Goal: Task Accomplishment & Management: Manage account settings

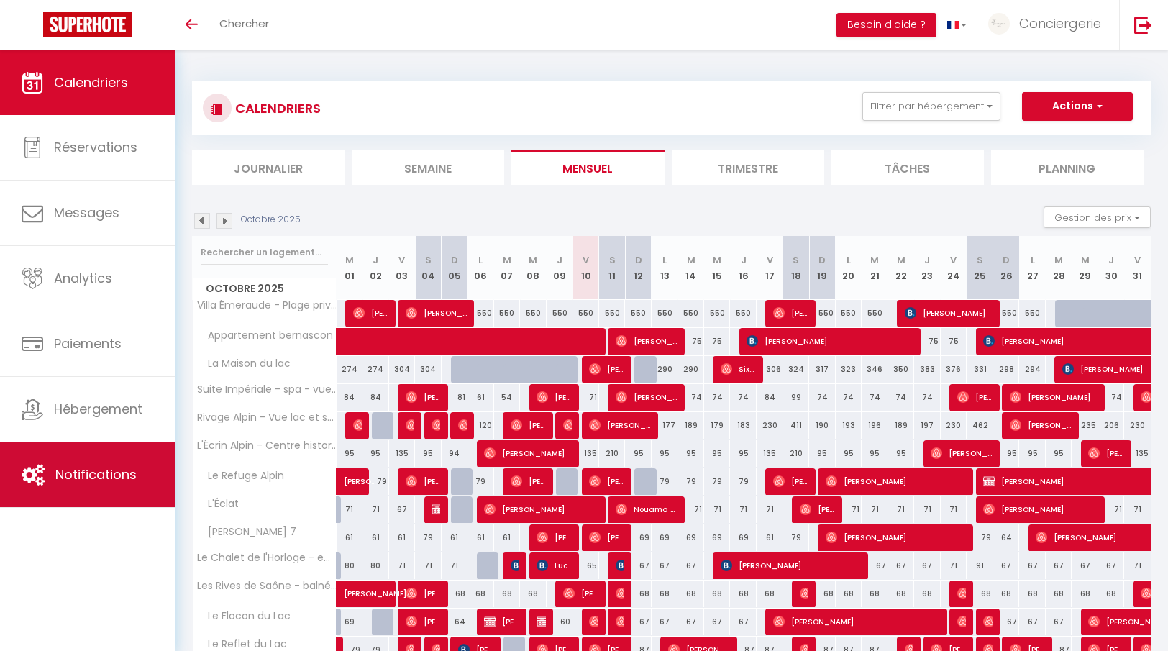
click at [104, 457] on link "Notifications" at bounding box center [87, 474] width 175 height 65
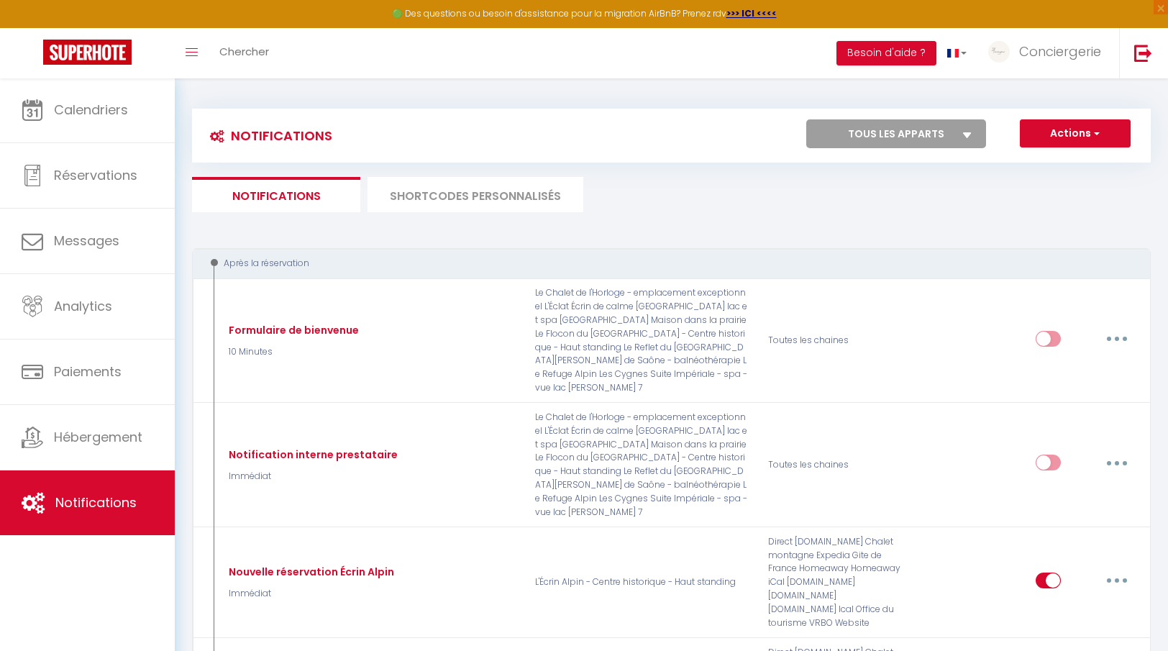
click at [417, 183] on li "SHORTCODES PERSONNALISÉS" at bounding box center [476, 194] width 216 height 35
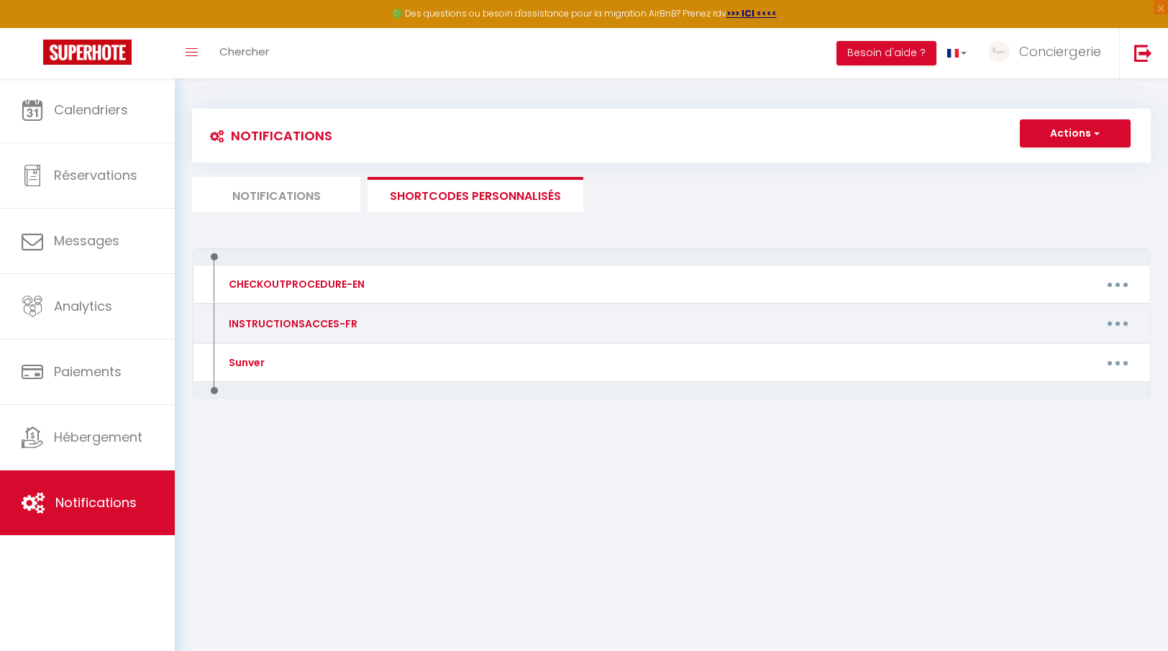
click at [273, 317] on div "INSTRUCTIONSACCES-FR" at bounding box center [291, 324] width 132 height 16
click at [1117, 331] on button "button" at bounding box center [1118, 323] width 40 height 23
click at [1073, 359] on link "Editer" at bounding box center [1080, 356] width 106 height 24
type input "INSTRUCTIONSACCES-FR"
type textarea "Notice d'entrée"
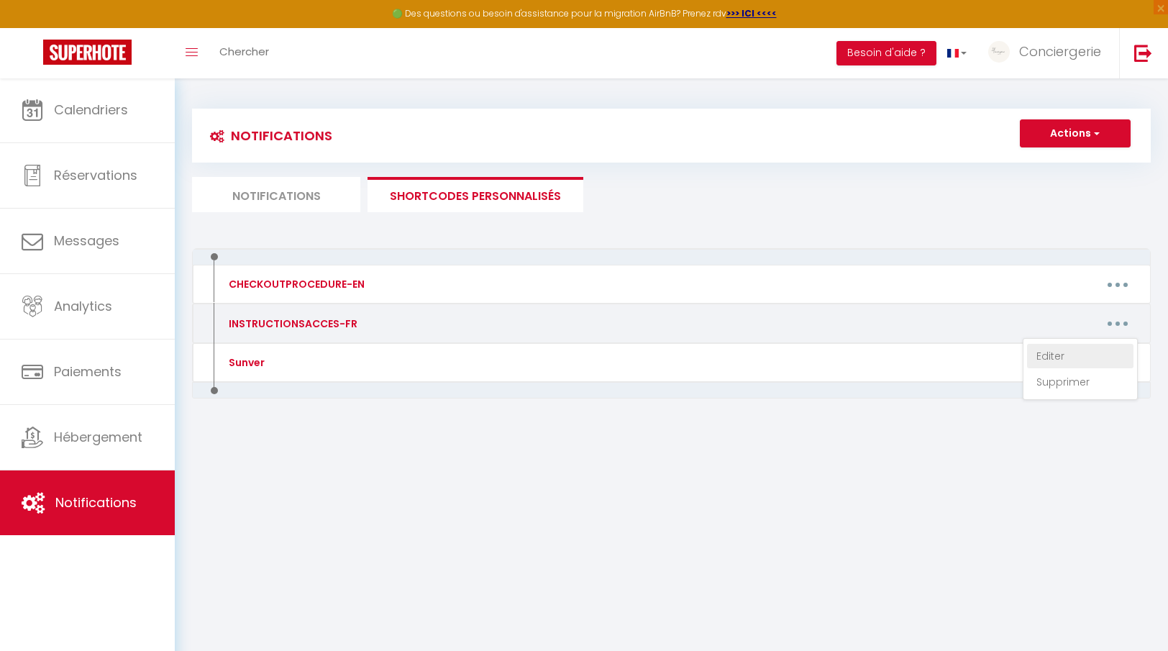
type textarea "[URL][DOMAIN_NAME]"
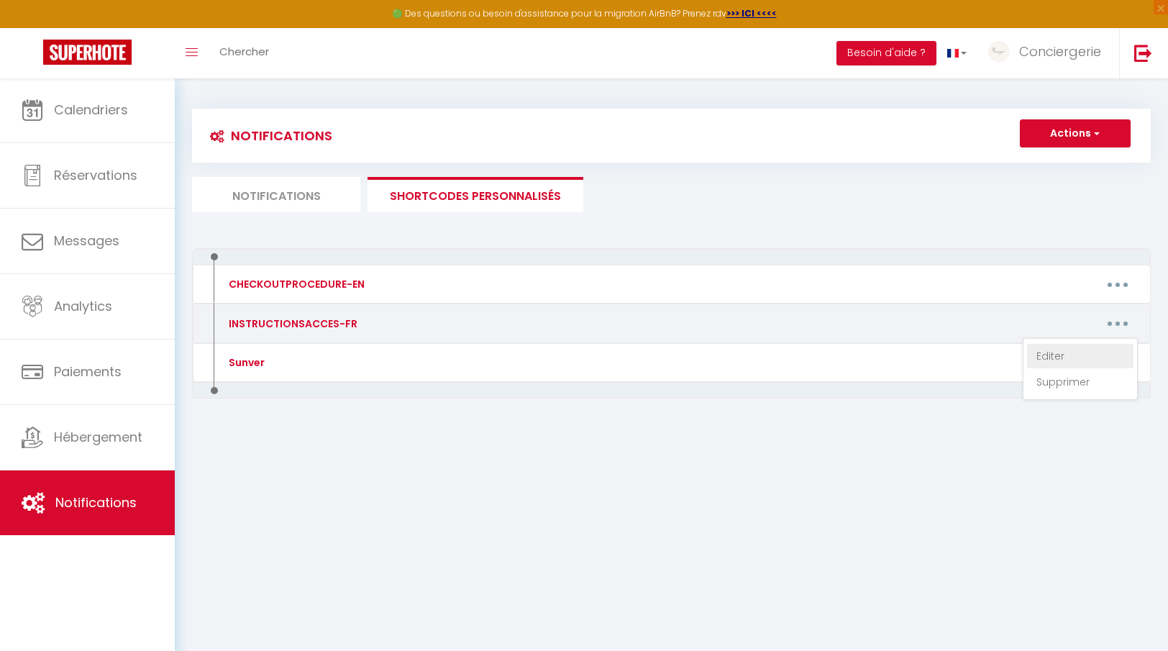
type textarea "[URL][DOMAIN_NAME]"
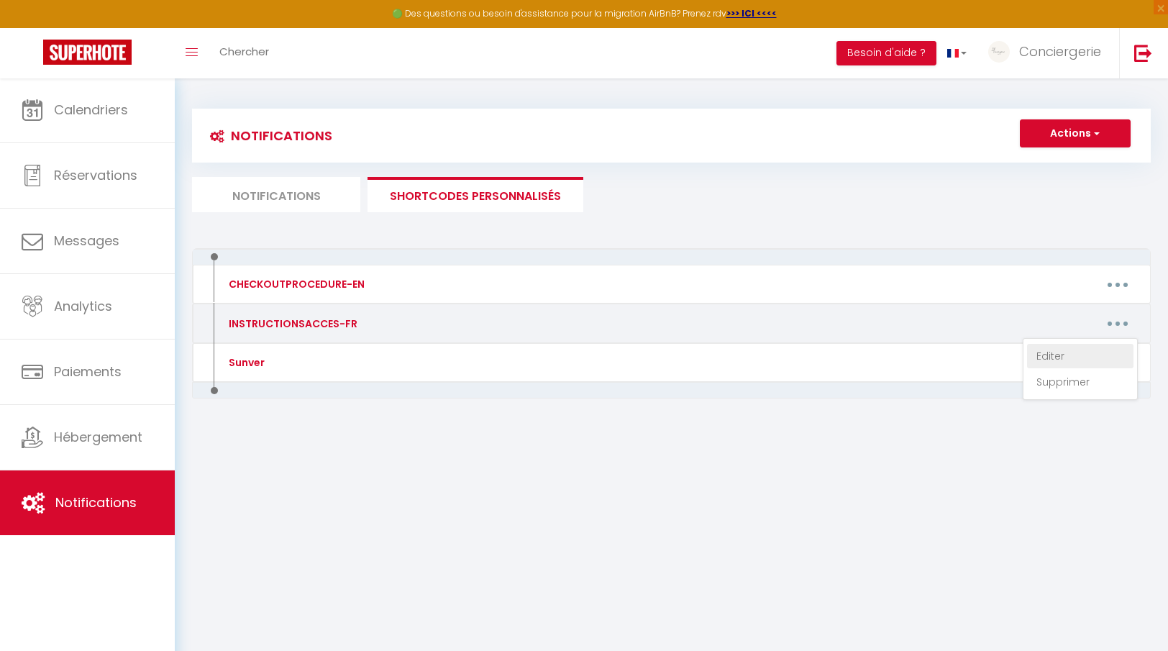
type textarea "[URL][DOMAIN_NAME]"
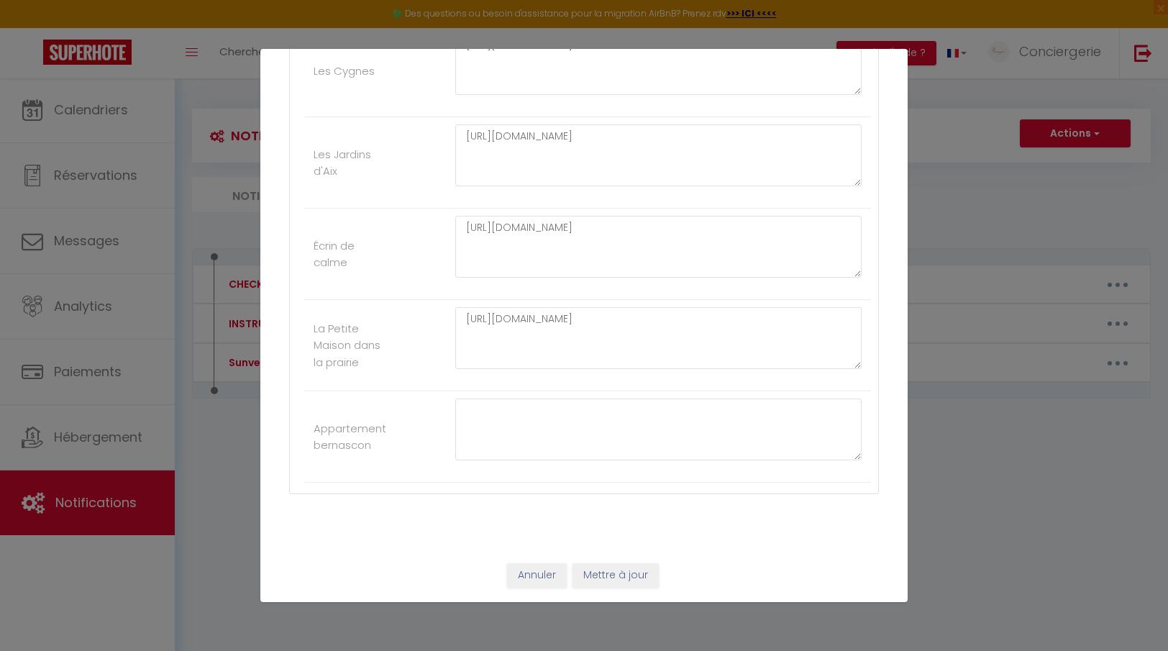
scroll to position [1528, 0]
click at [655, 431] on textarea at bounding box center [658, 430] width 407 height 62
paste textarea "[URL][DOMAIN_NAME]"
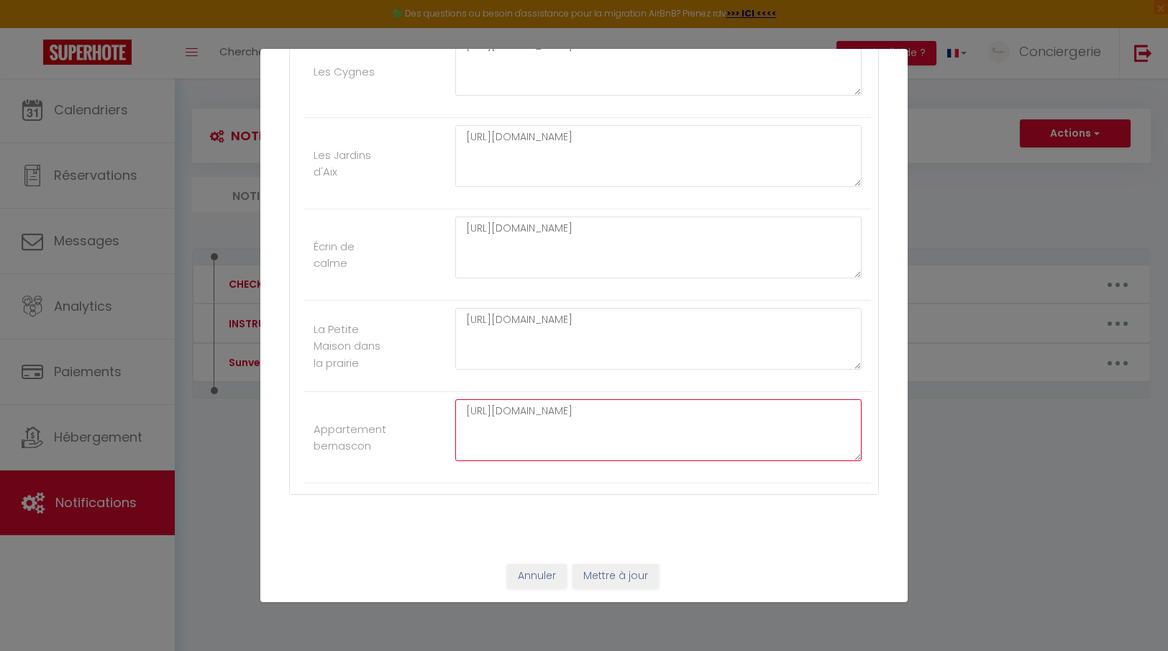
type textarea "[URL][DOMAIN_NAME]"
click at [602, 583] on button "Mettre à jour" at bounding box center [616, 576] width 86 height 24
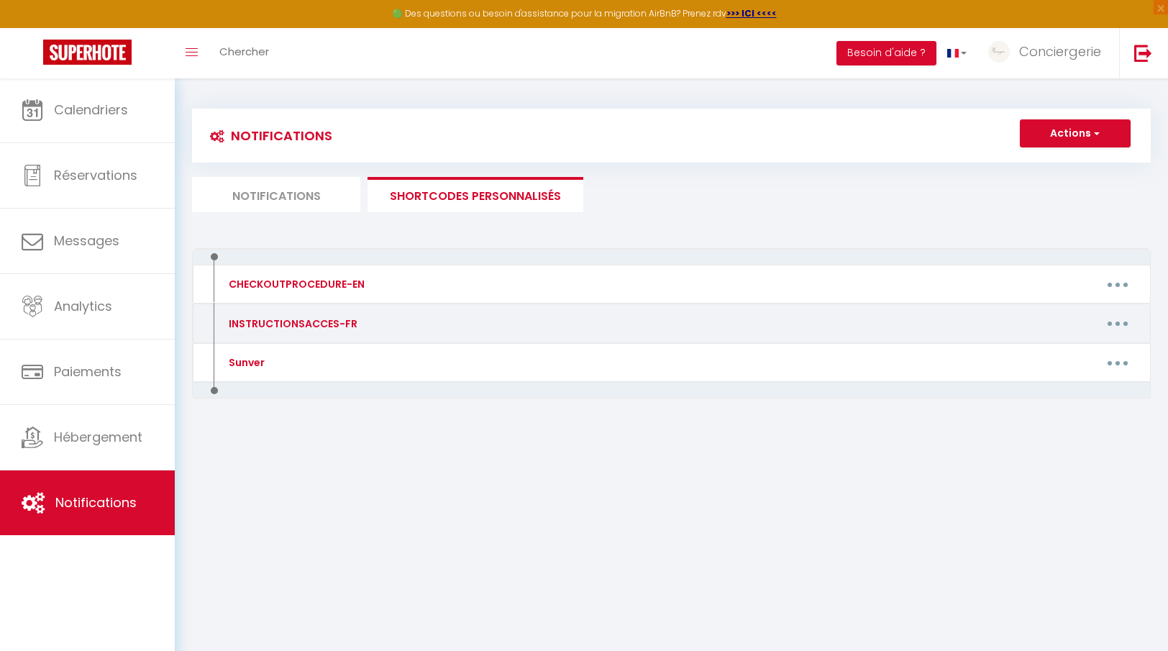
click at [1123, 319] on button "button" at bounding box center [1118, 323] width 40 height 23
click at [1085, 345] on link "Editer" at bounding box center [1080, 356] width 106 height 24
type input "INSTRUCTIONSACCES-FR"
type textarea "Notice d'entrée"
type textarea "[URL][DOMAIN_NAME]"
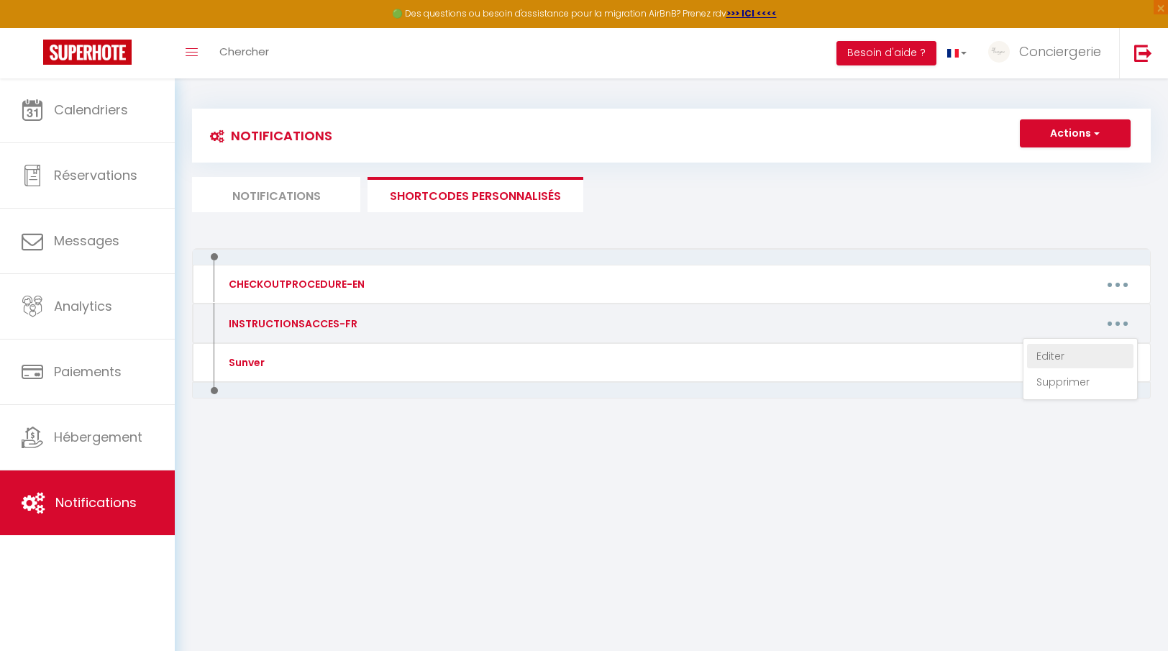
type textarea "[URL][DOMAIN_NAME]"
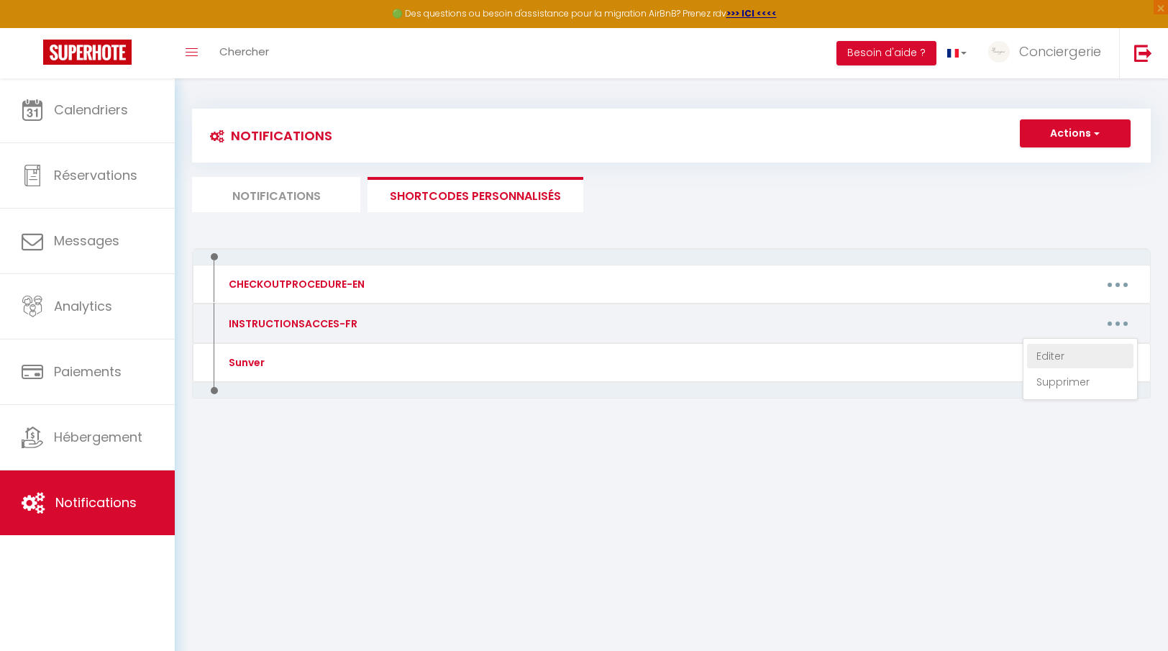
type textarea "[URL][DOMAIN_NAME]"
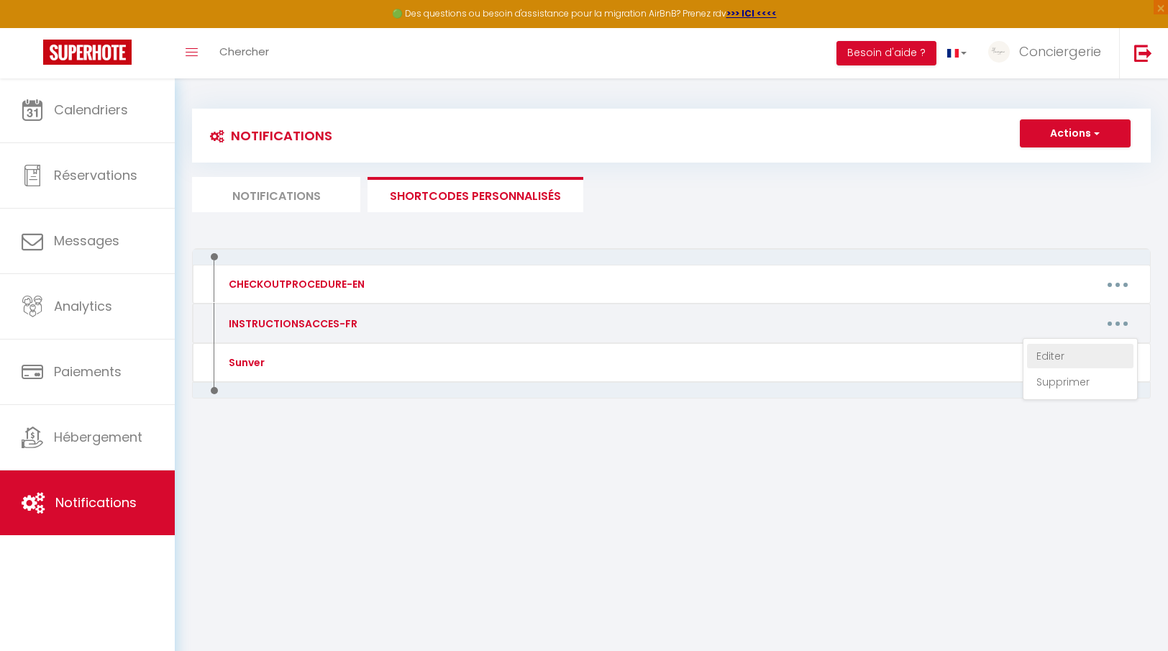
type textarea "[URL][DOMAIN_NAME]"
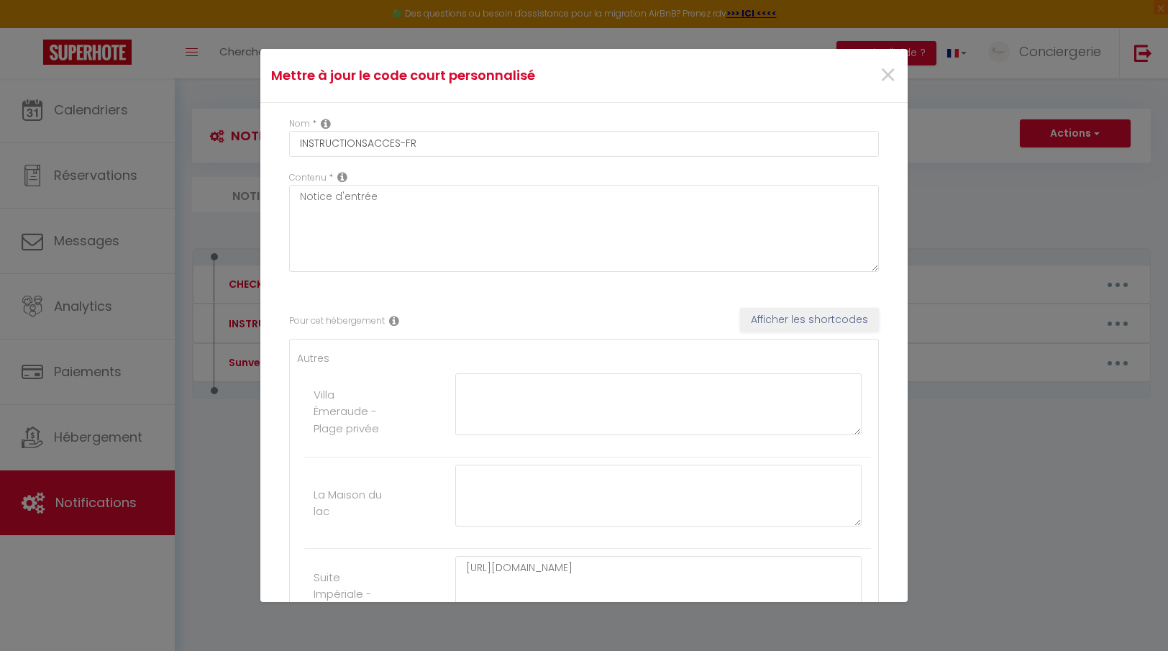
scroll to position [0, 0]
click at [237, 360] on div "Mettre à jour le code court personnalisé × Nom * INSTRUCTIONSACCES-FR Contenu *…" at bounding box center [584, 325] width 1168 height 651
click at [889, 77] on span "×" at bounding box center [888, 75] width 18 height 43
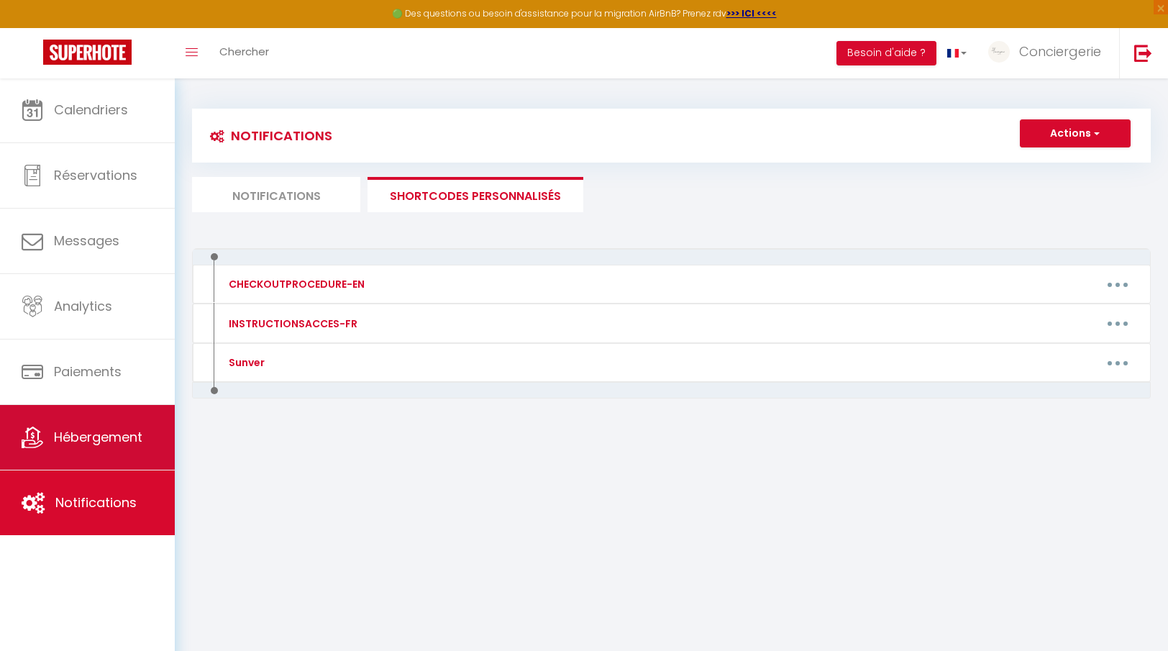
click at [132, 447] on link "Hébergement" at bounding box center [87, 437] width 175 height 65
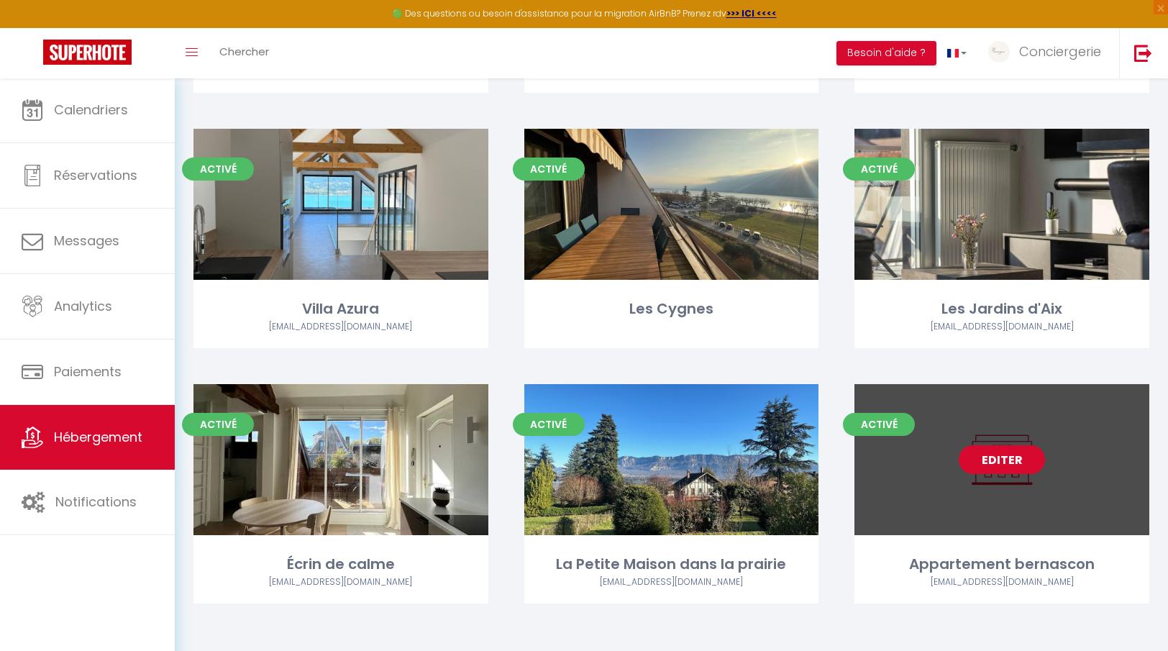
scroll to position [1122, 0]
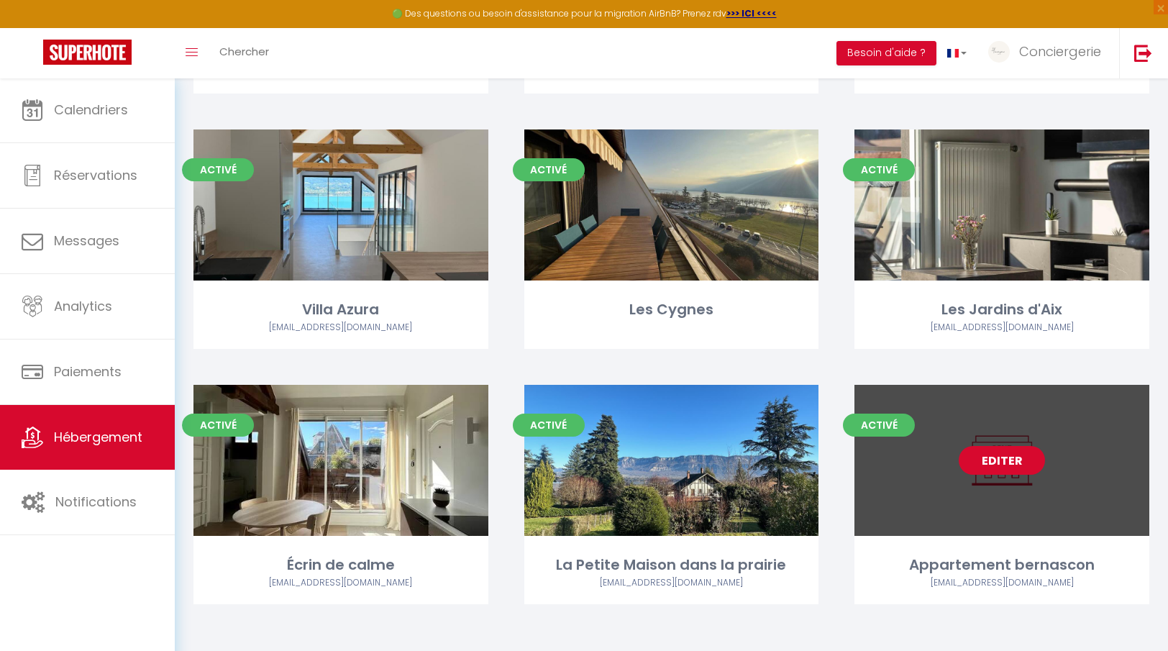
click at [1004, 457] on link "Editer" at bounding box center [1002, 460] width 86 height 29
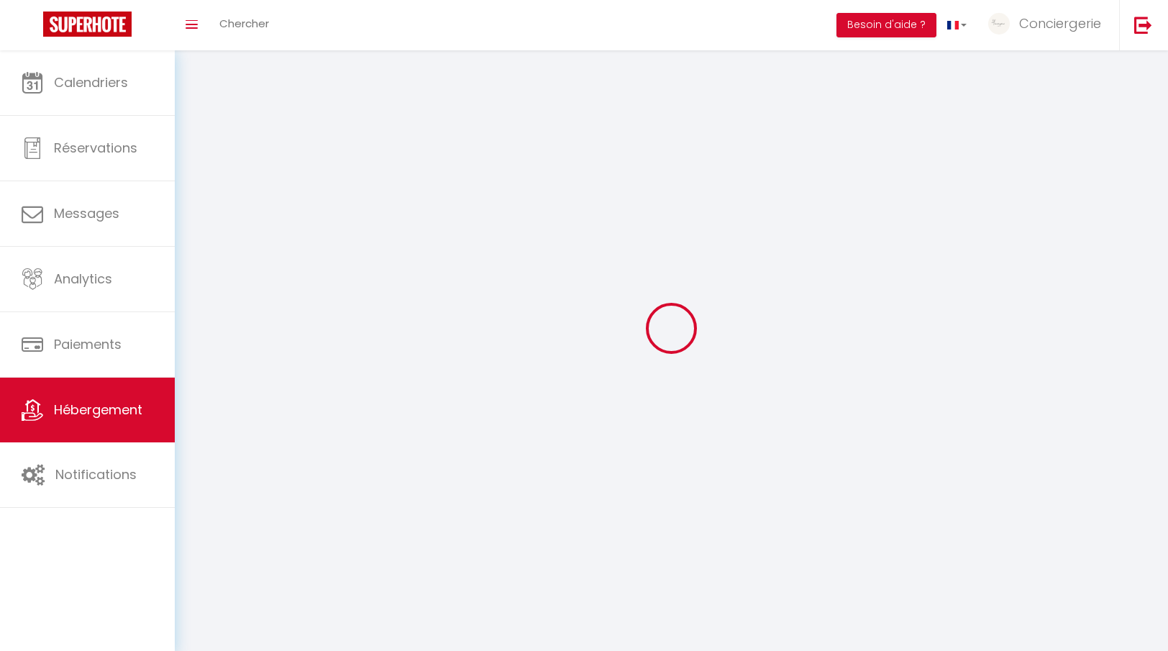
select select
select select "28"
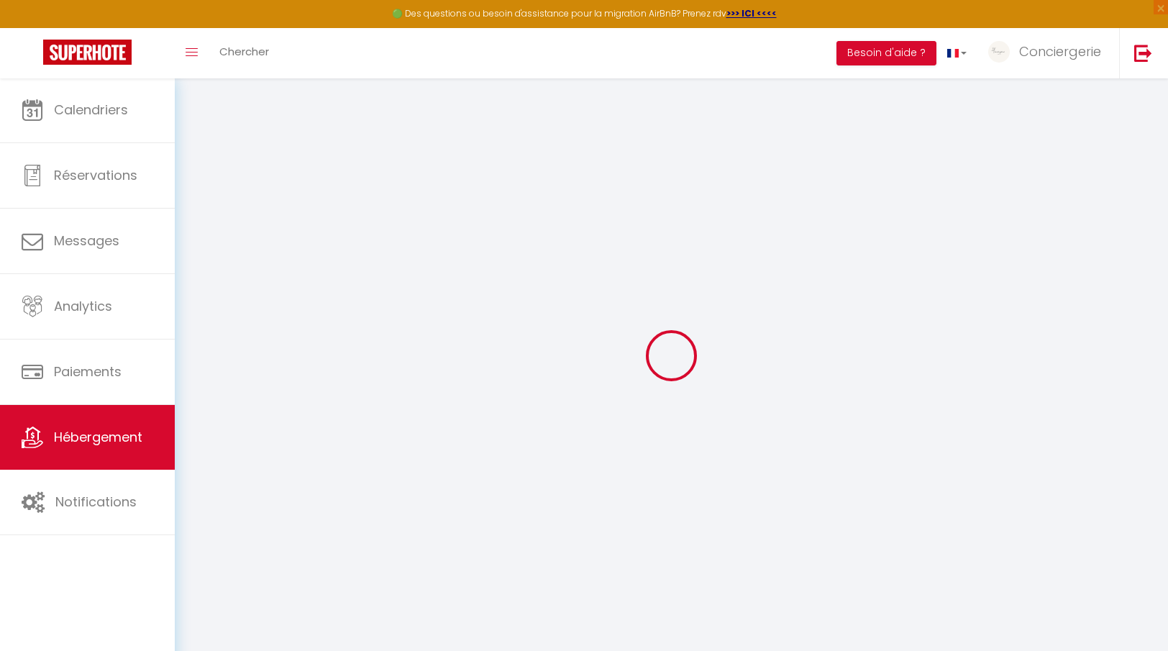
select select
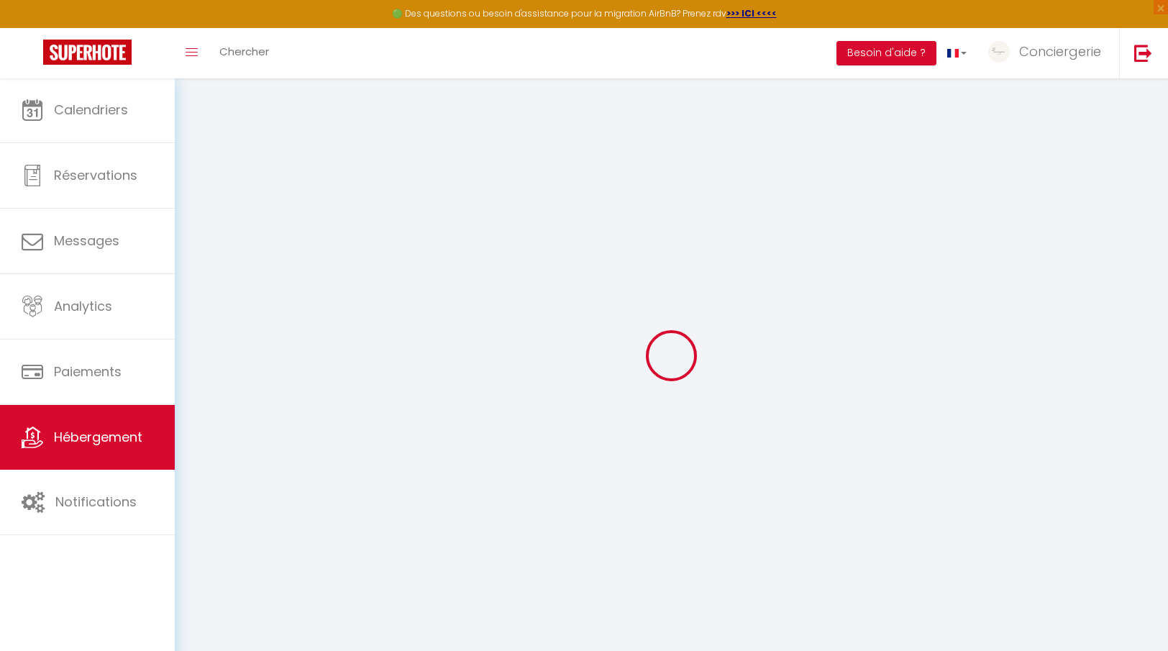
select select
checkbox input "false"
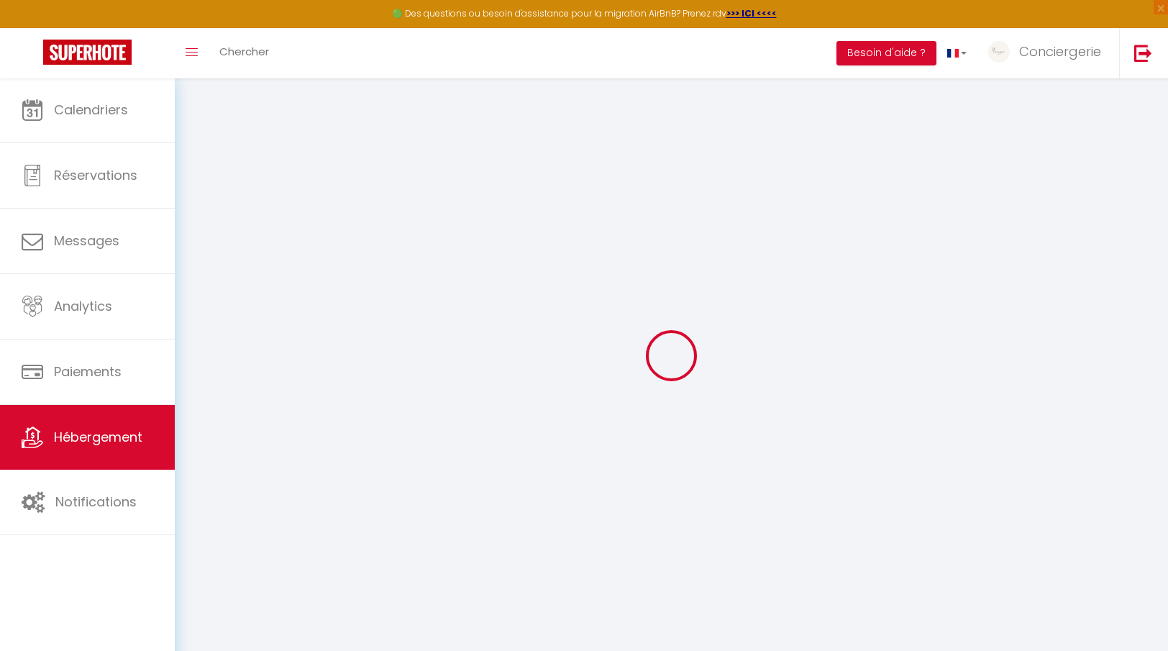
select select
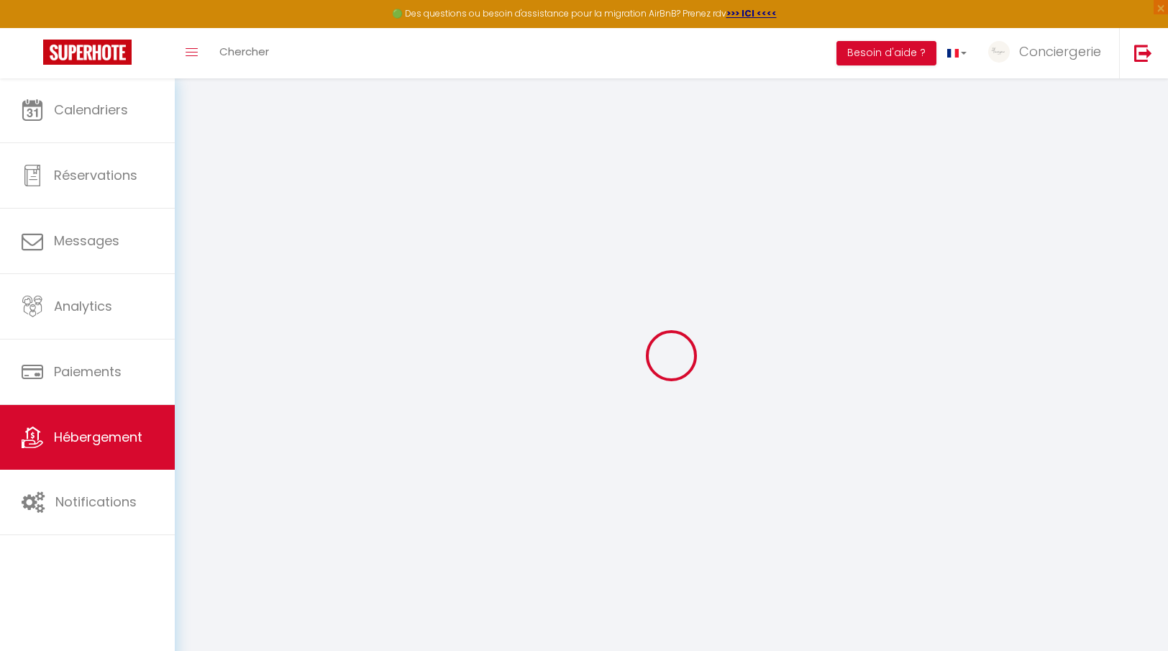
select select
checkbox input "false"
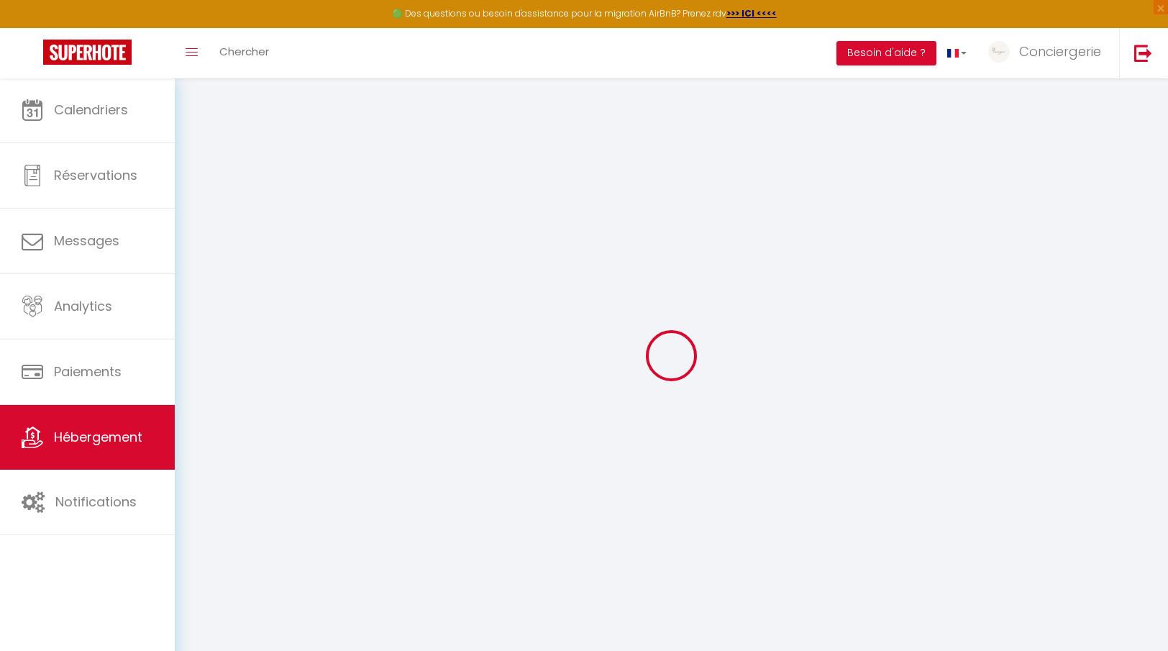
checkbox input "false"
select select
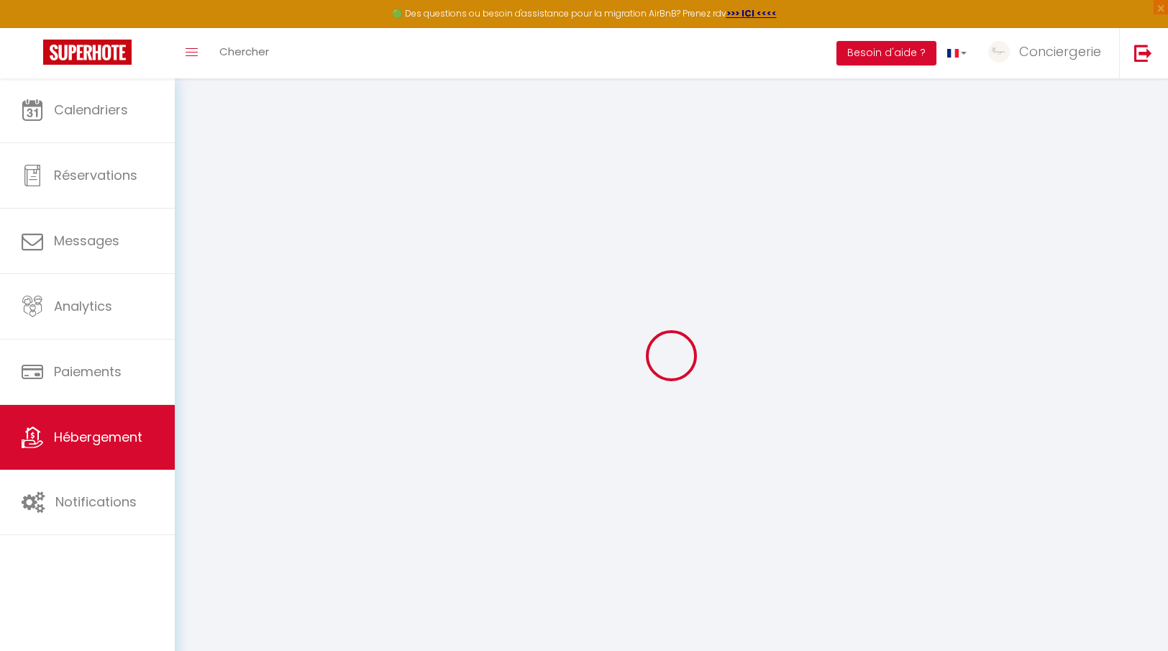
select select
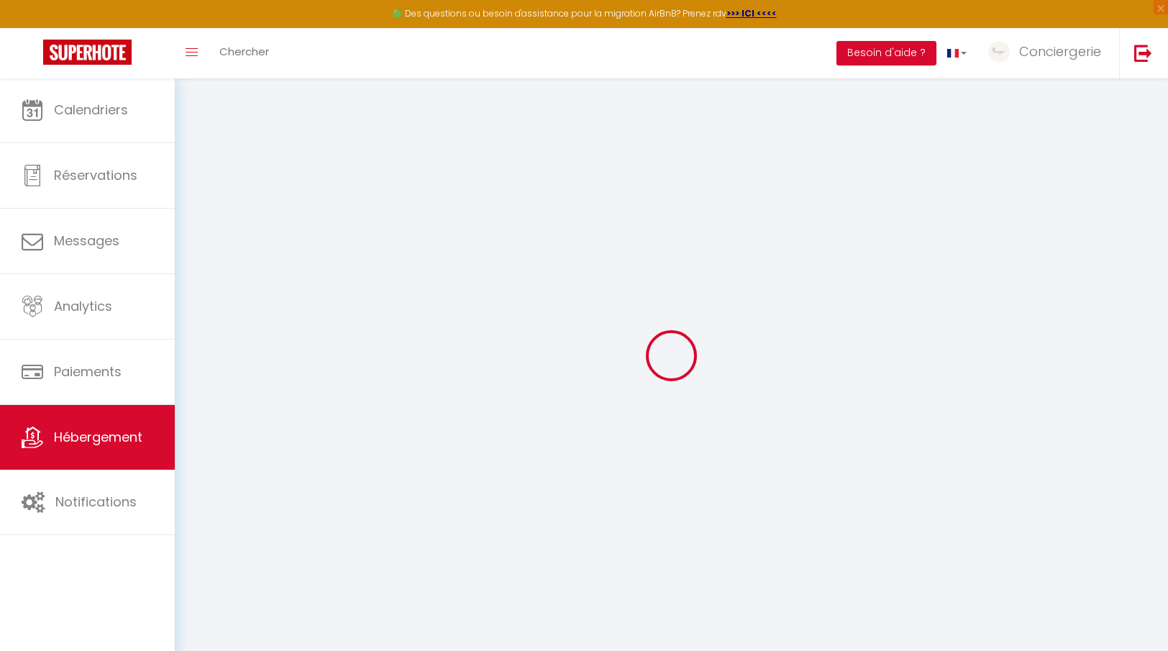
checkbox input "false"
select select
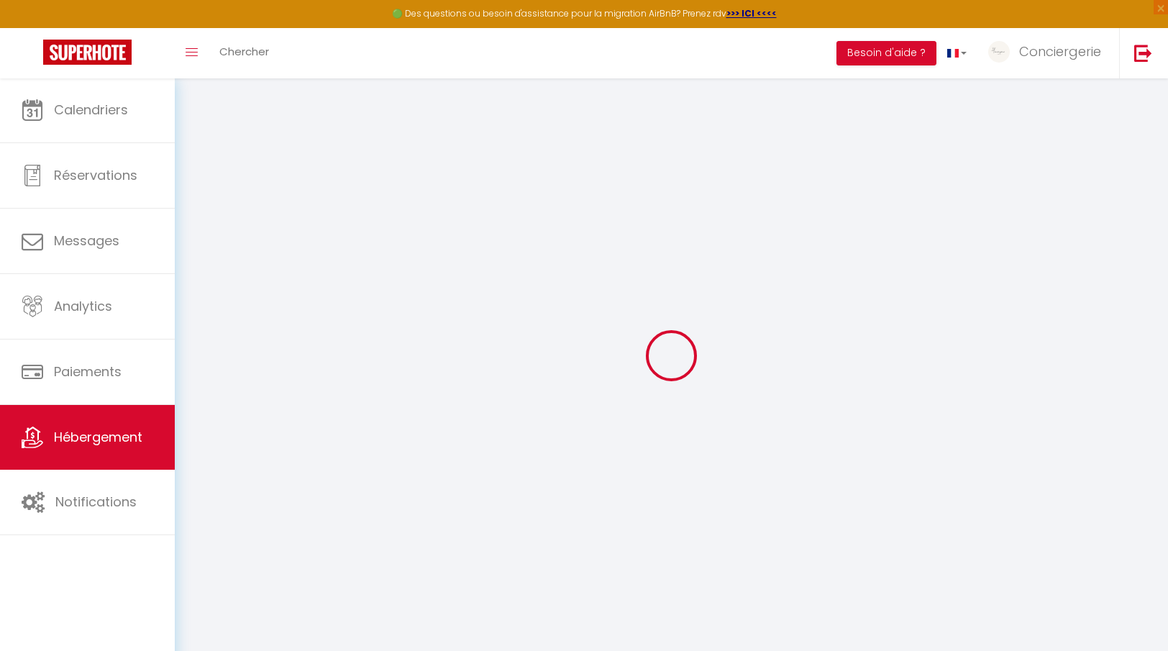
select select
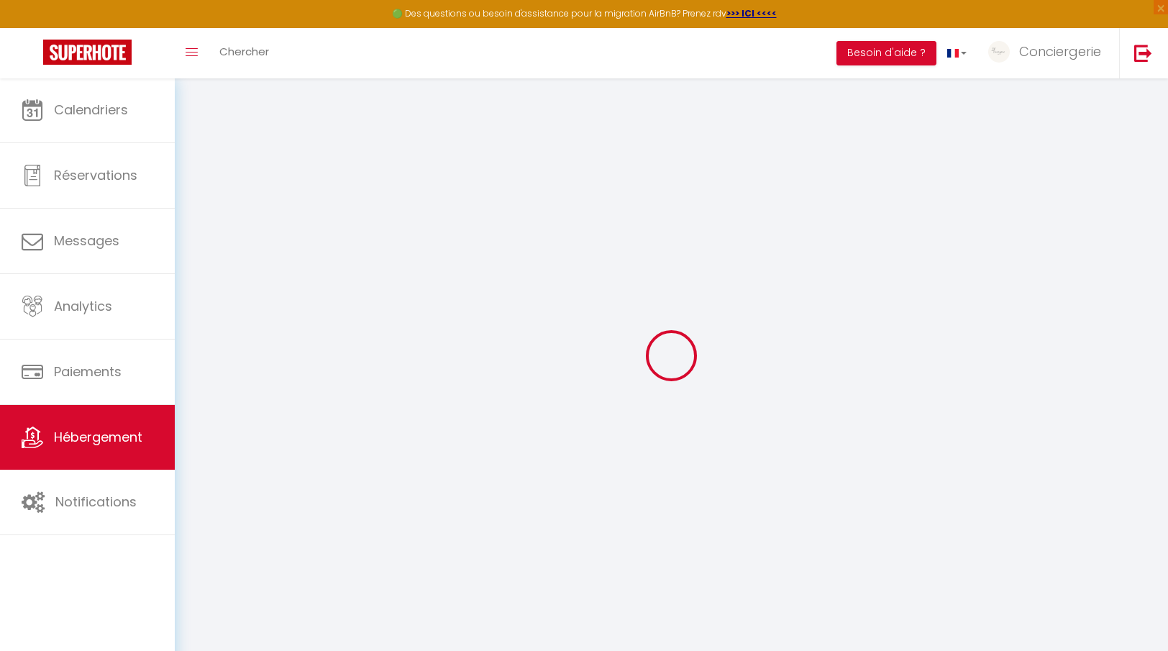
select select
checkbox input "false"
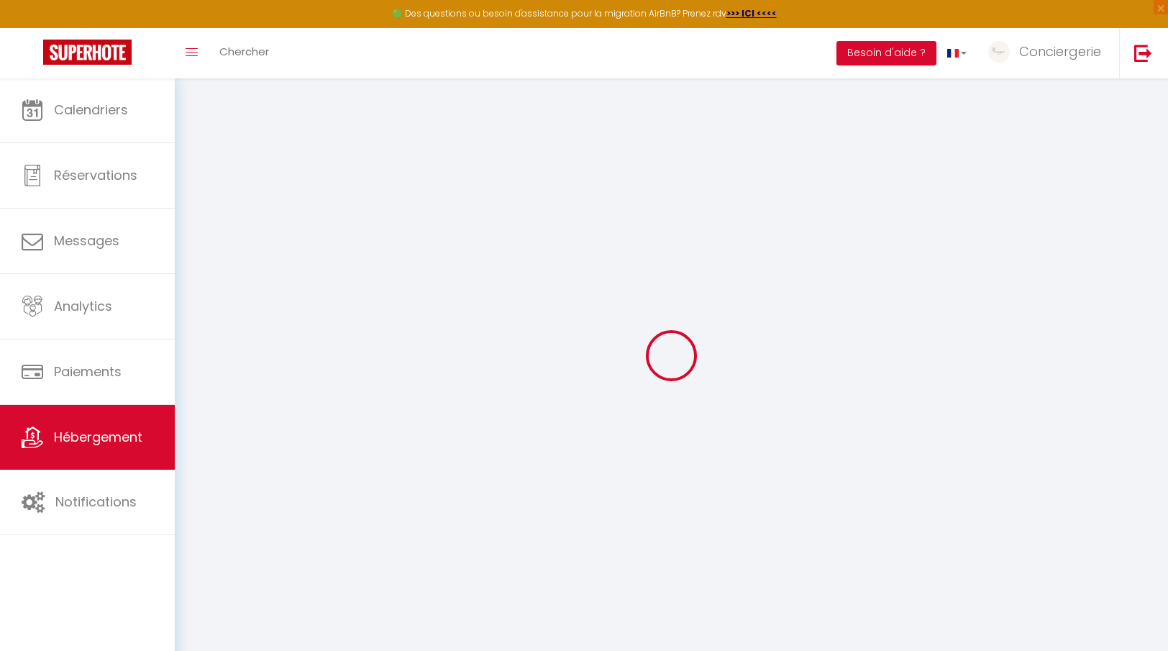
checkbox input "false"
select select
type input "Appartement bernascon"
type input "[PERSON_NAME]"
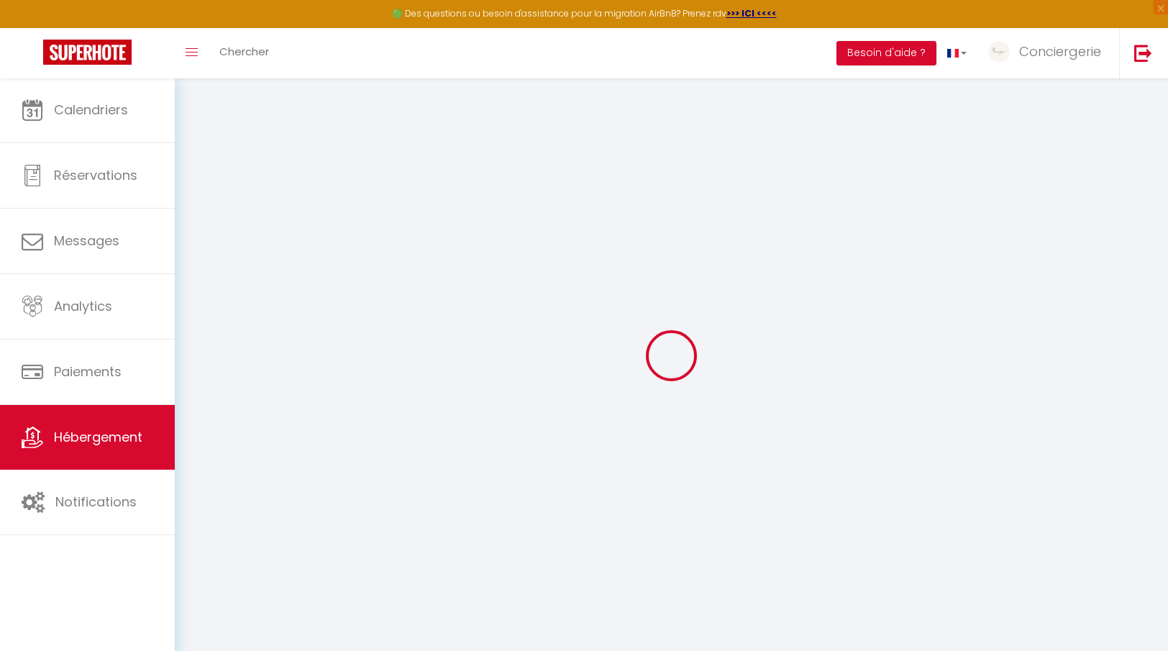
type input "Andrieu"
select select "2"
type input "50"
type input "55"
type input "300"
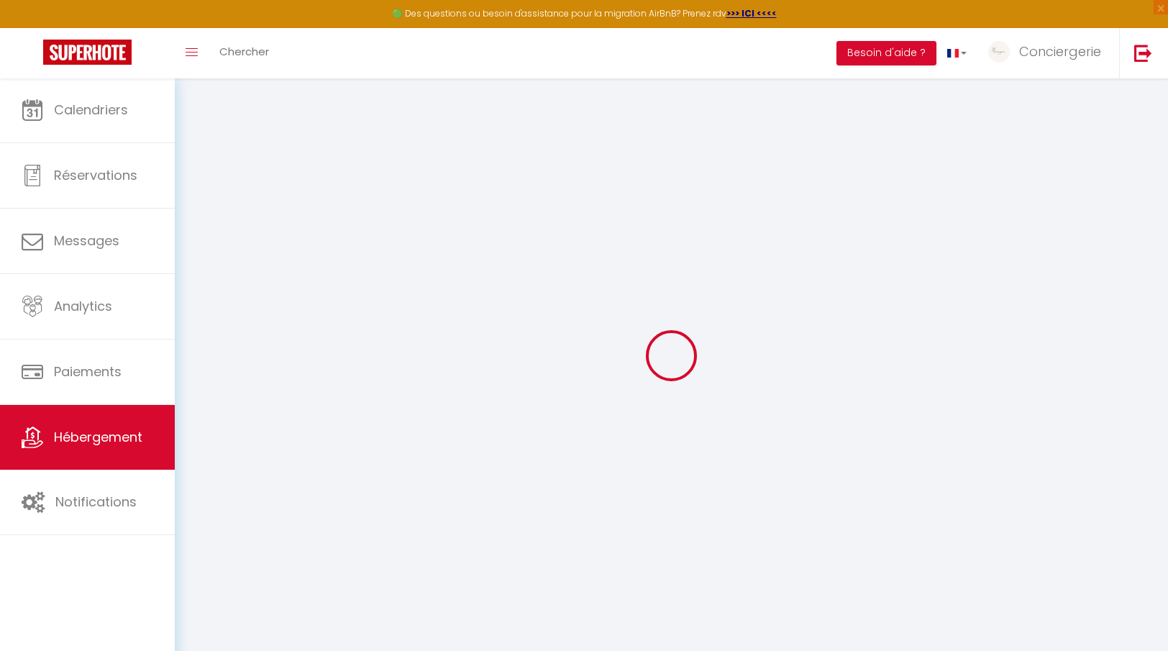
select select
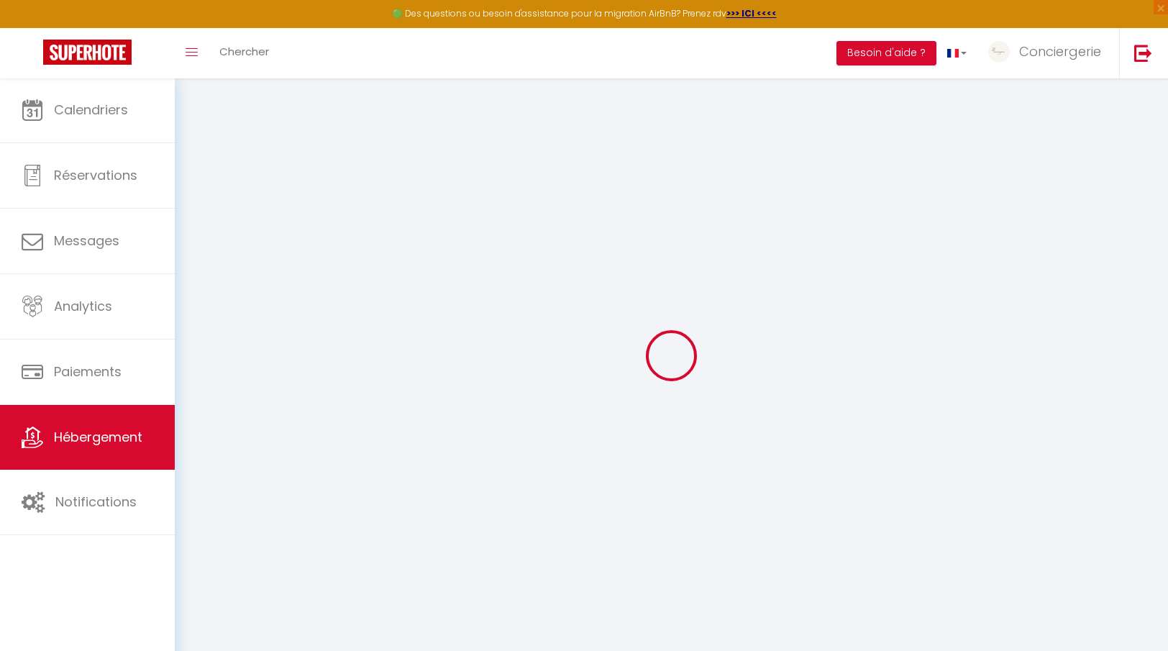
type input "[STREET_ADDRESS][PERSON_NAME]"
type input "73100"
type input "[GEOGRAPHIC_DATA][PERSON_NAME]"
type input "[EMAIL_ADDRESS][DOMAIN_NAME]"
select select "4103"
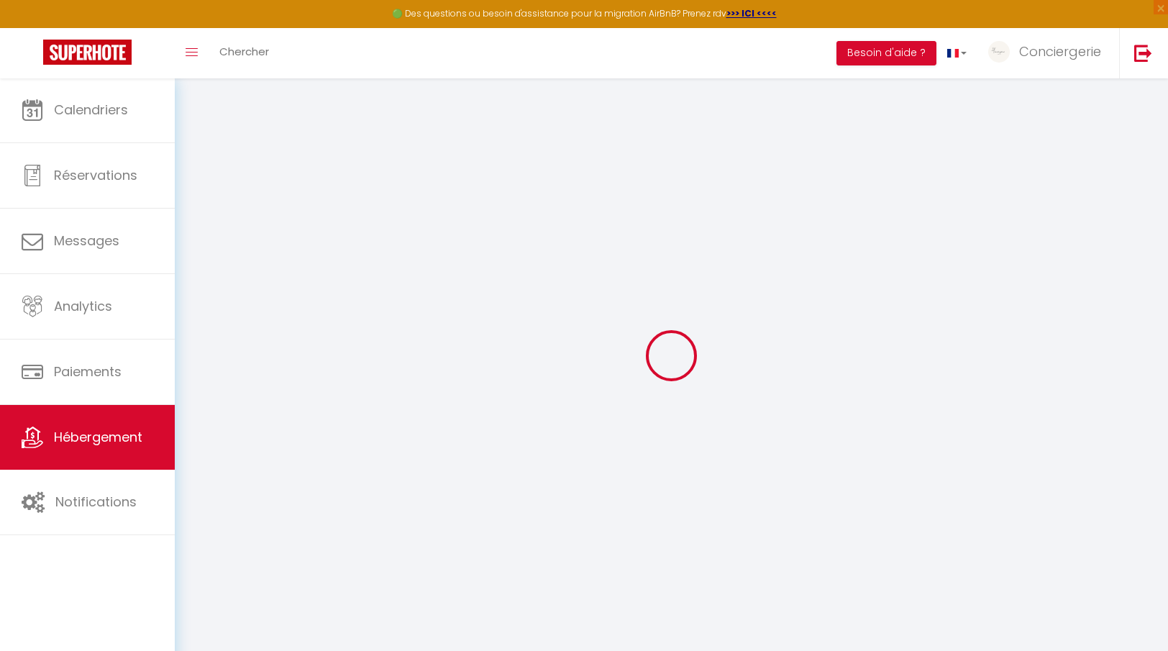
checkbox input "false"
type input "0"
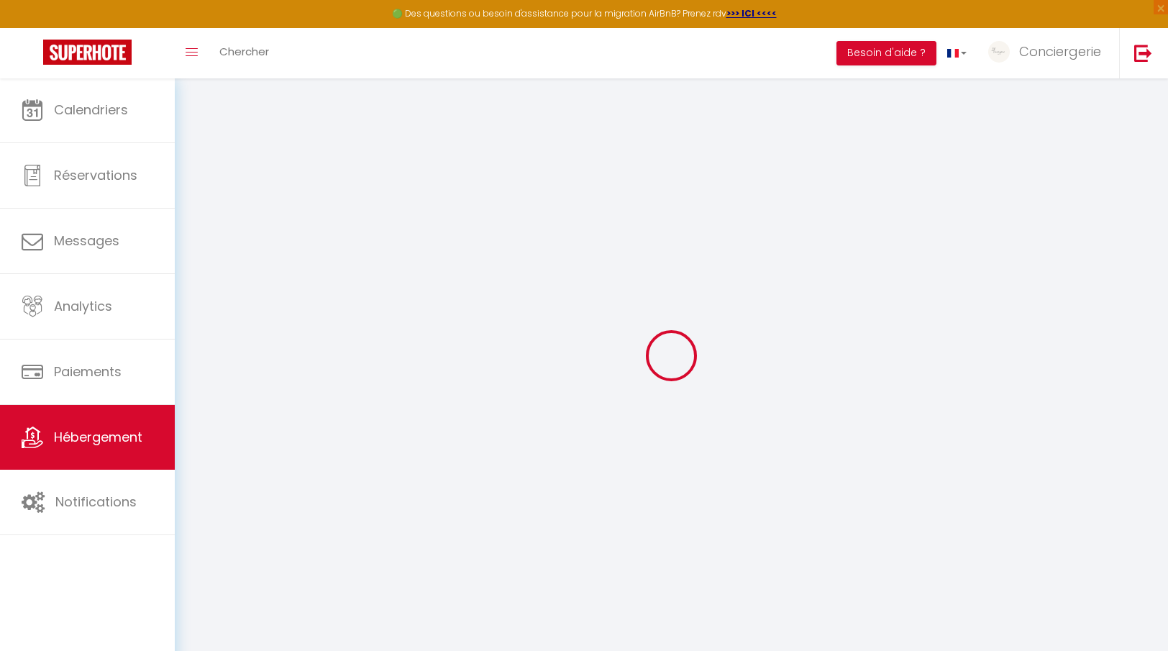
type input "0"
select select
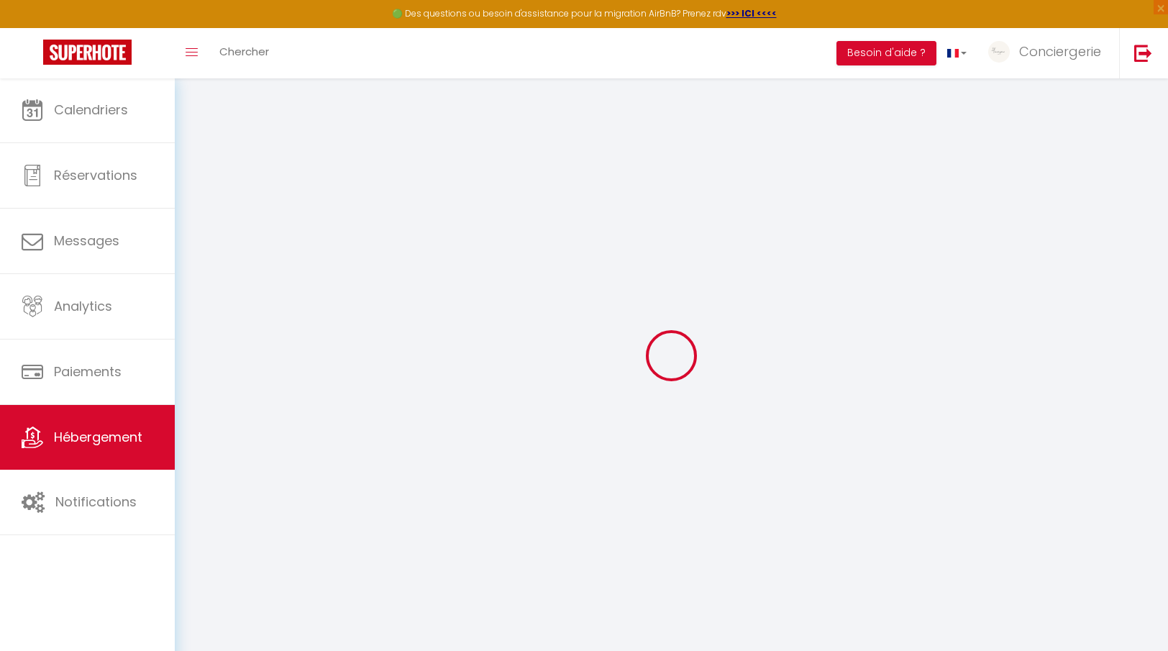
select select
checkbox input "false"
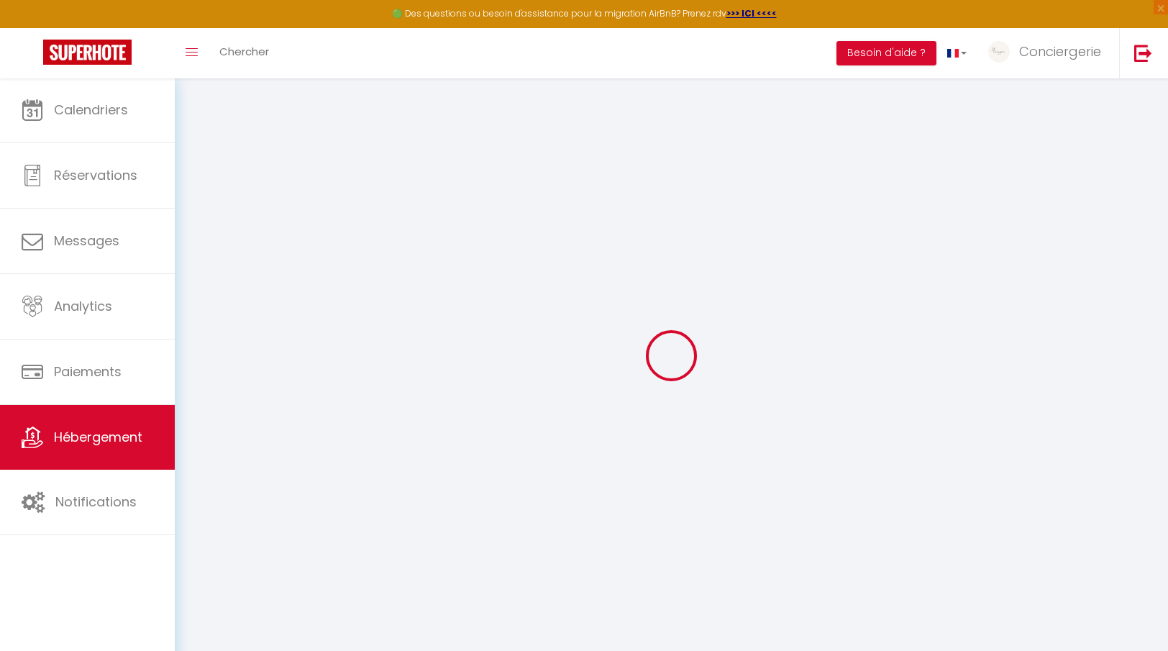
select select
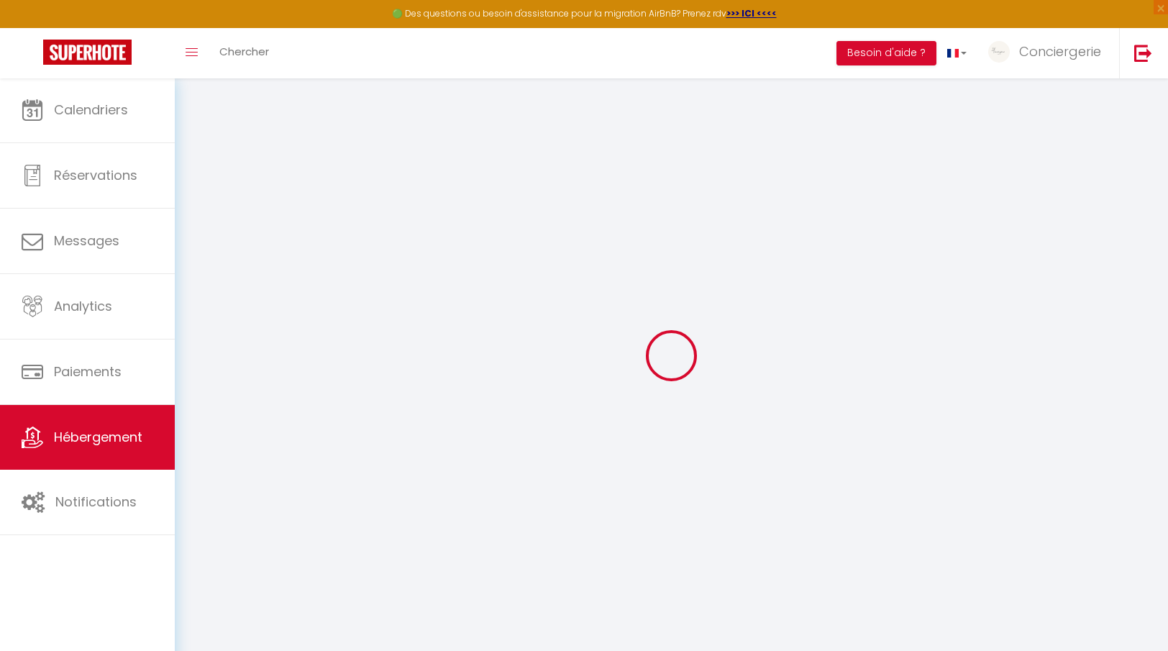
checkbox input "false"
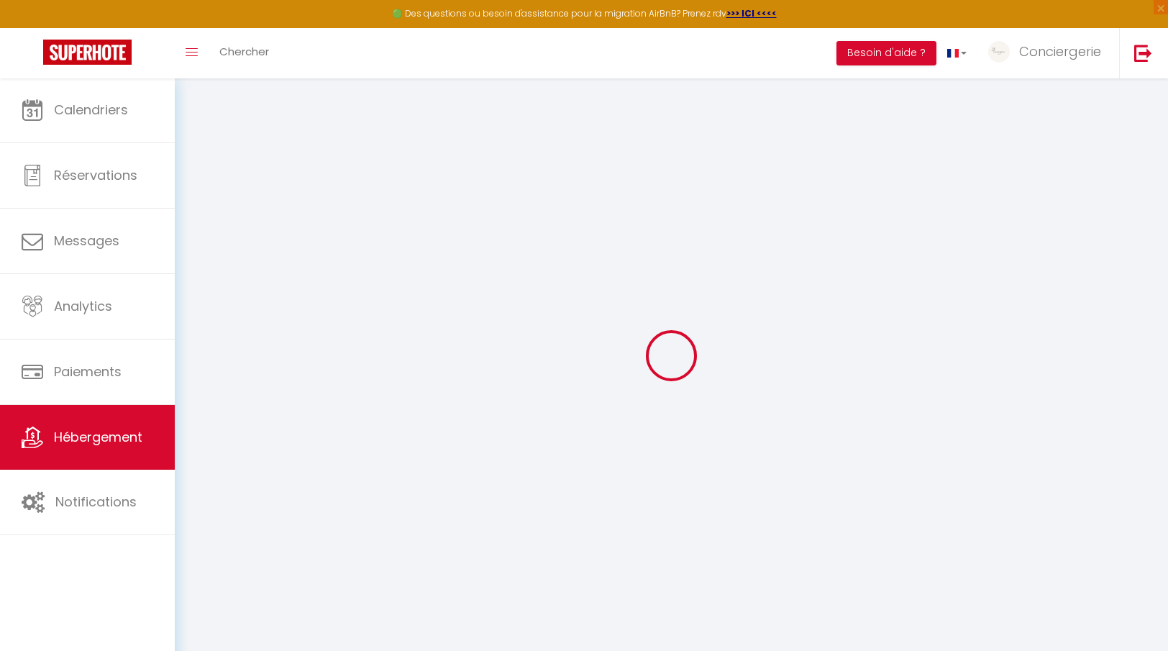
checkbox input "false"
select select "17:00"
select select "23:45"
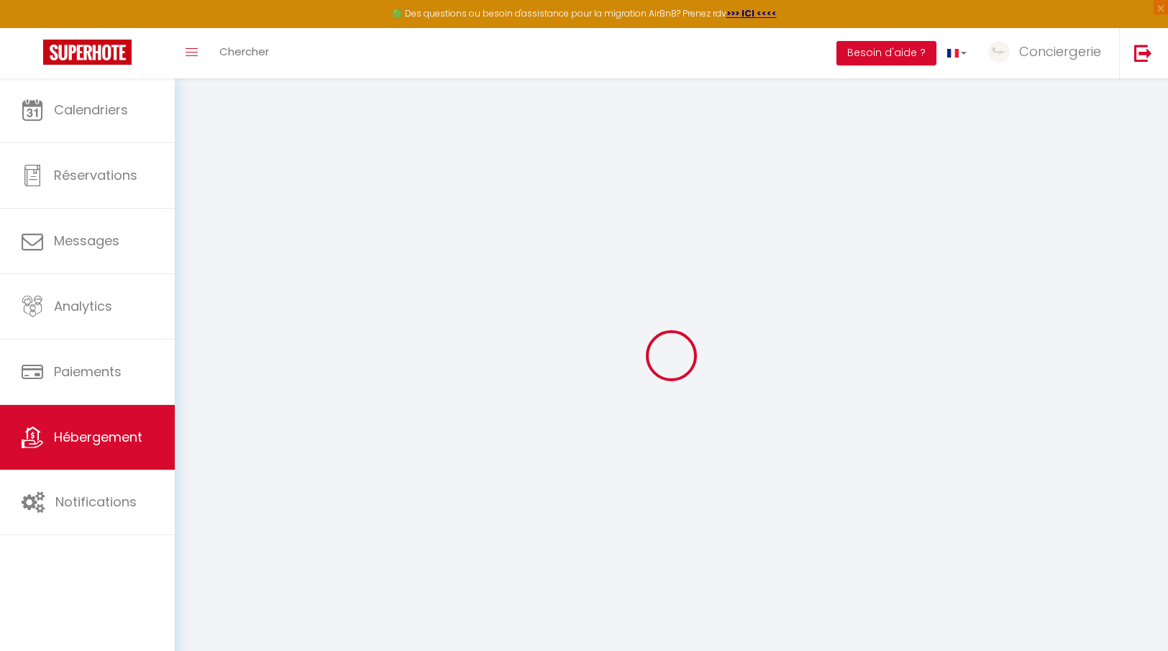
select select "10:00"
select select "30"
select select "120"
checkbox input "false"
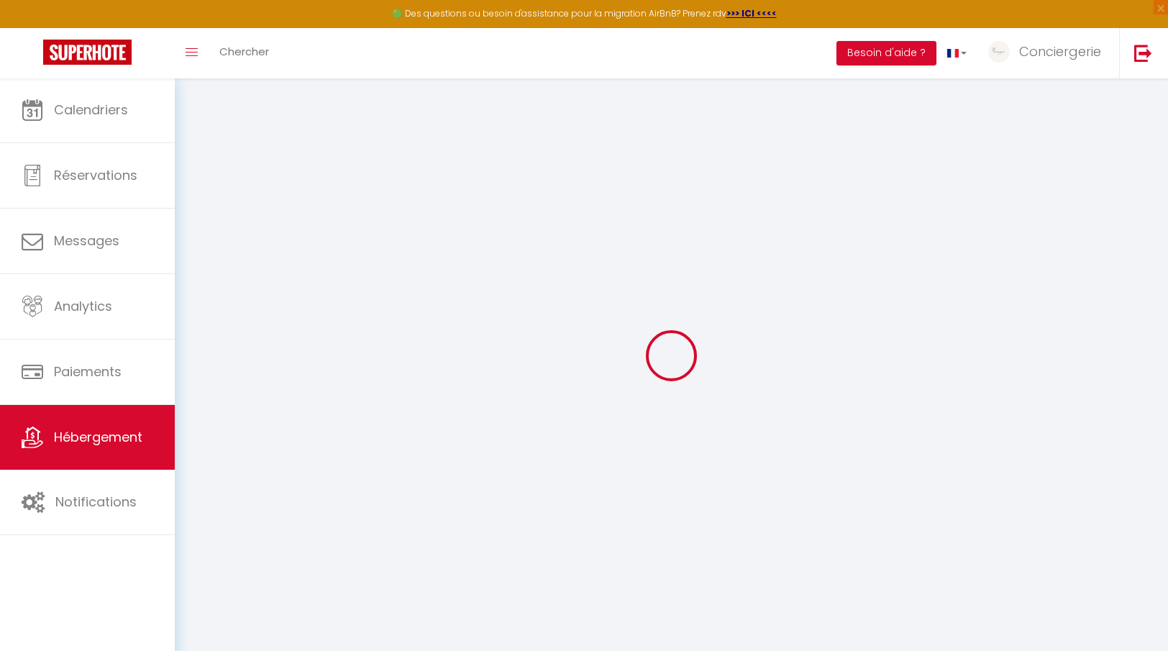
checkbox input "false"
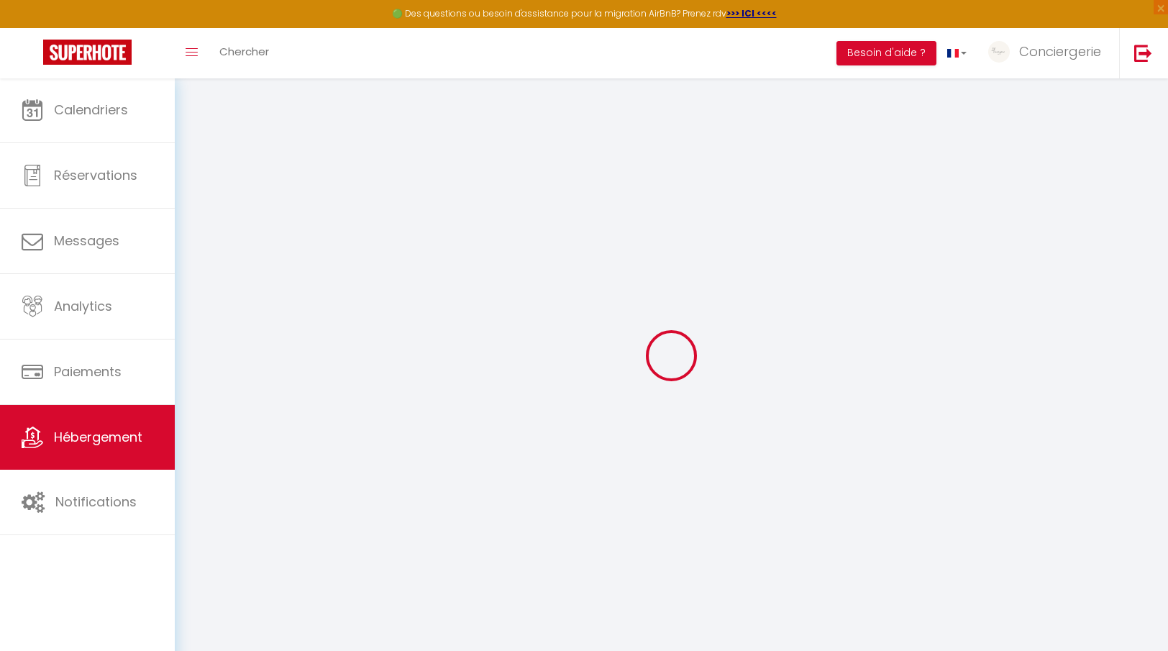
checkbox input "false"
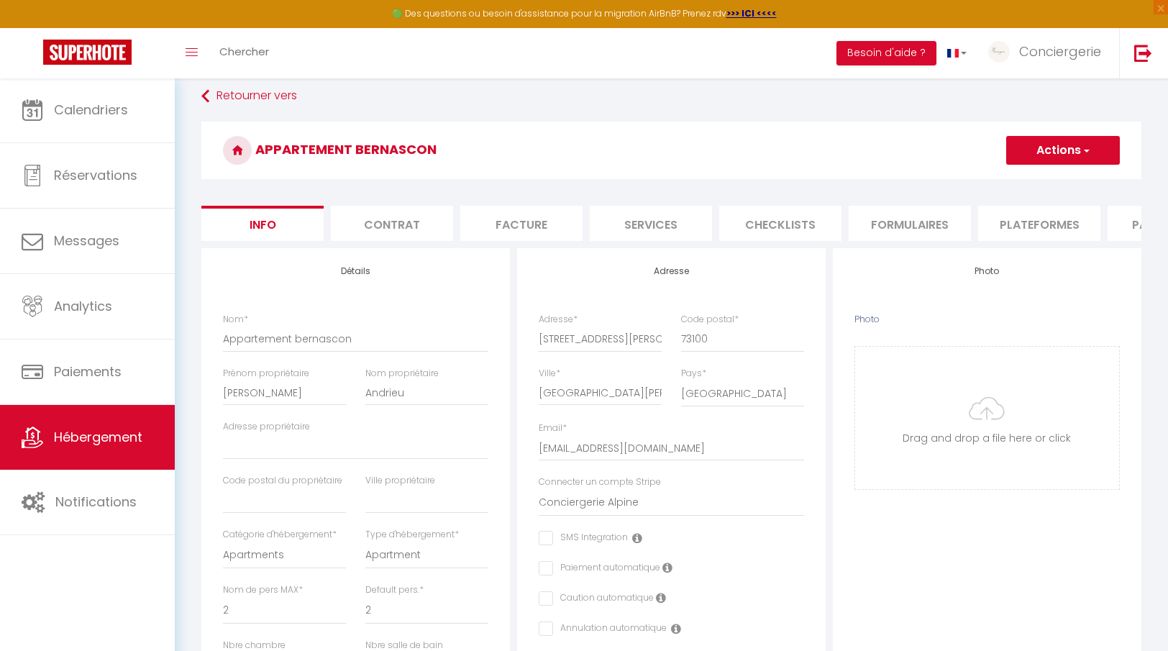
checkbox input "false"
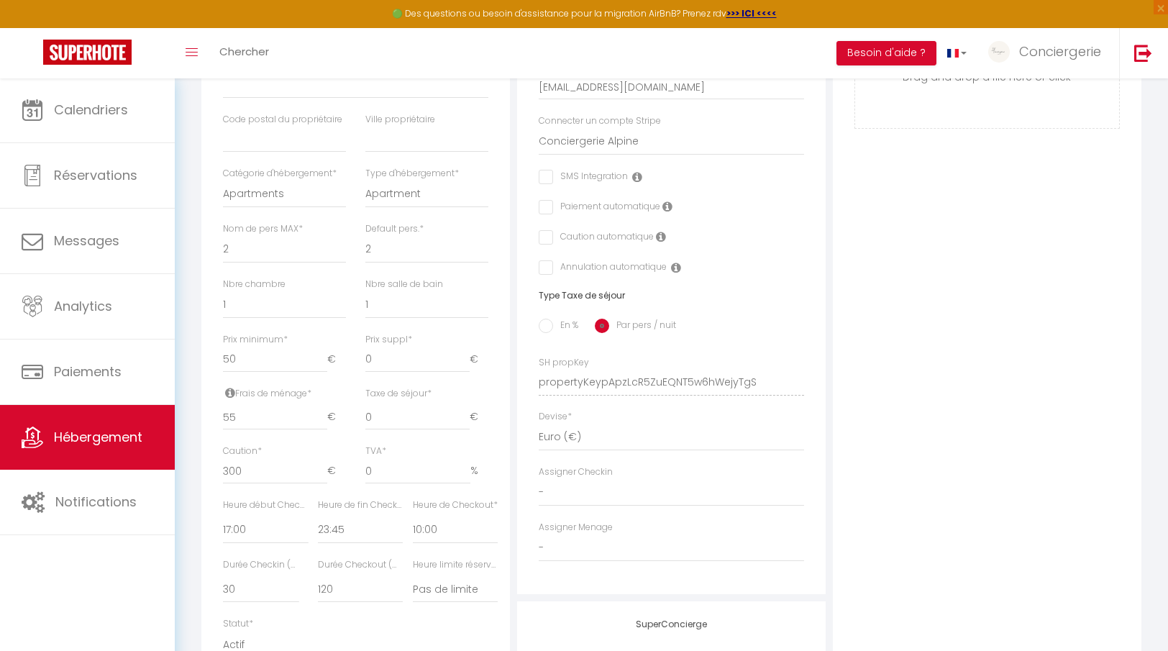
scroll to position [353, 0]
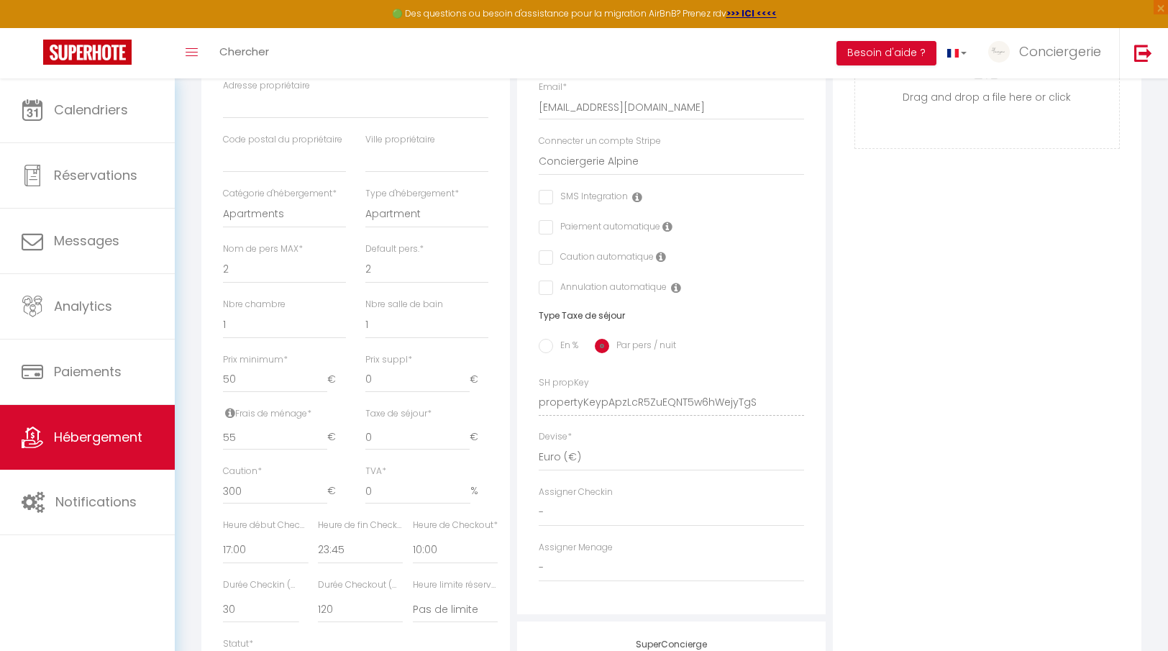
click at [586, 255] on label "Caution automatique" at bounding box center [603, 258] width 101 height 16
click at [546, 255] on input "checkbox" at bounding box center [543, 257] width 9 height 14
checkbox input "true"
checkbox input "false"
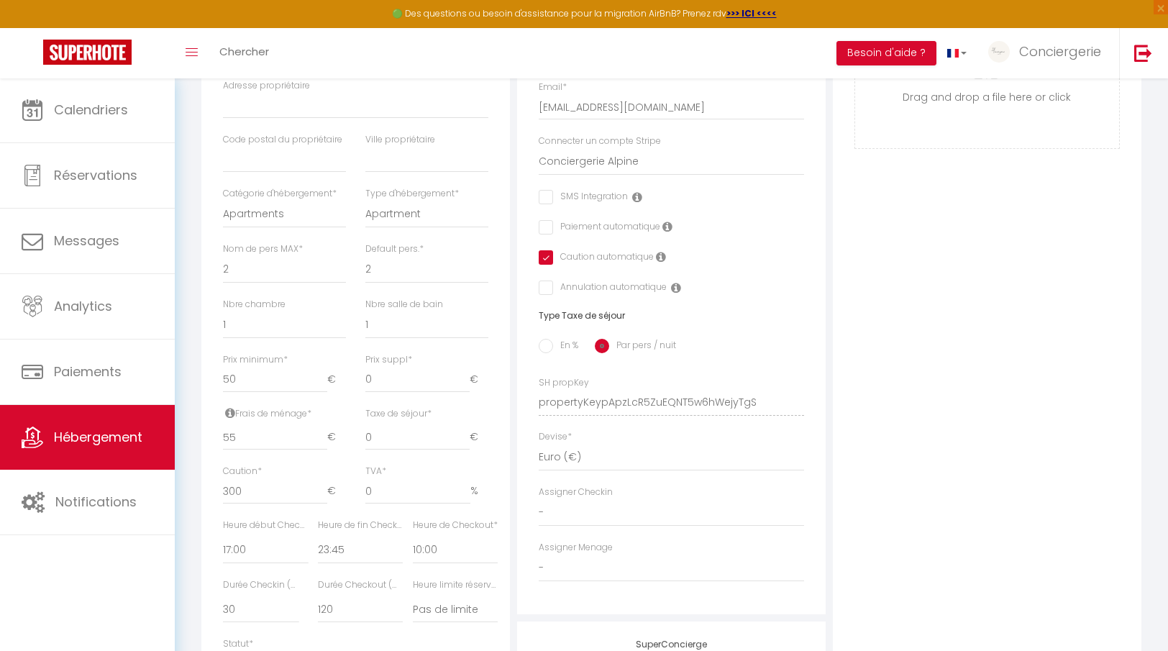
checkbox input "false"
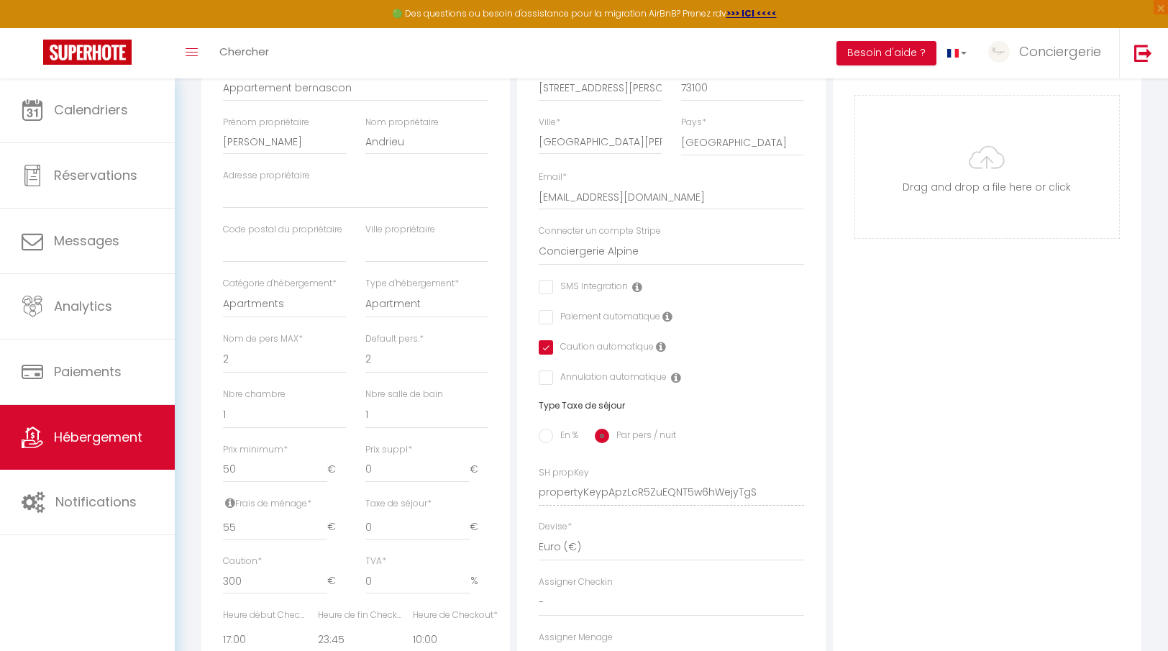
scroll to position [263, 0]
type input "7"
checkbox input "false"
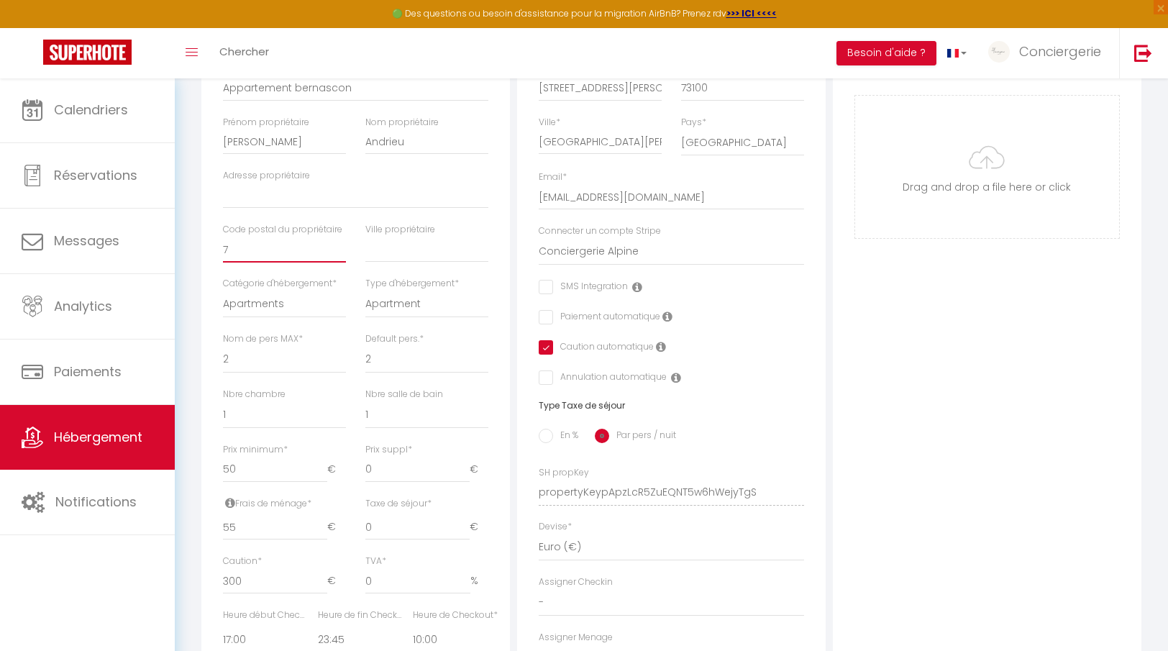
type input "73"
checkbox input "false"
type input "731"
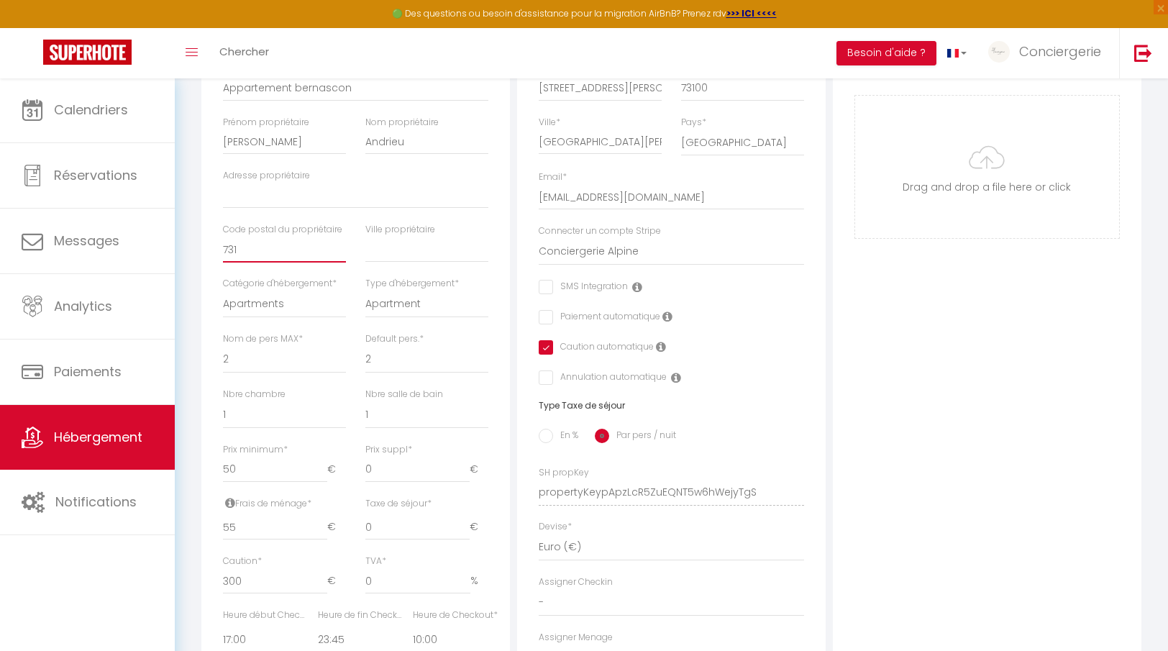
checkbox input "false"
type input "7310"
checkbox input "false"
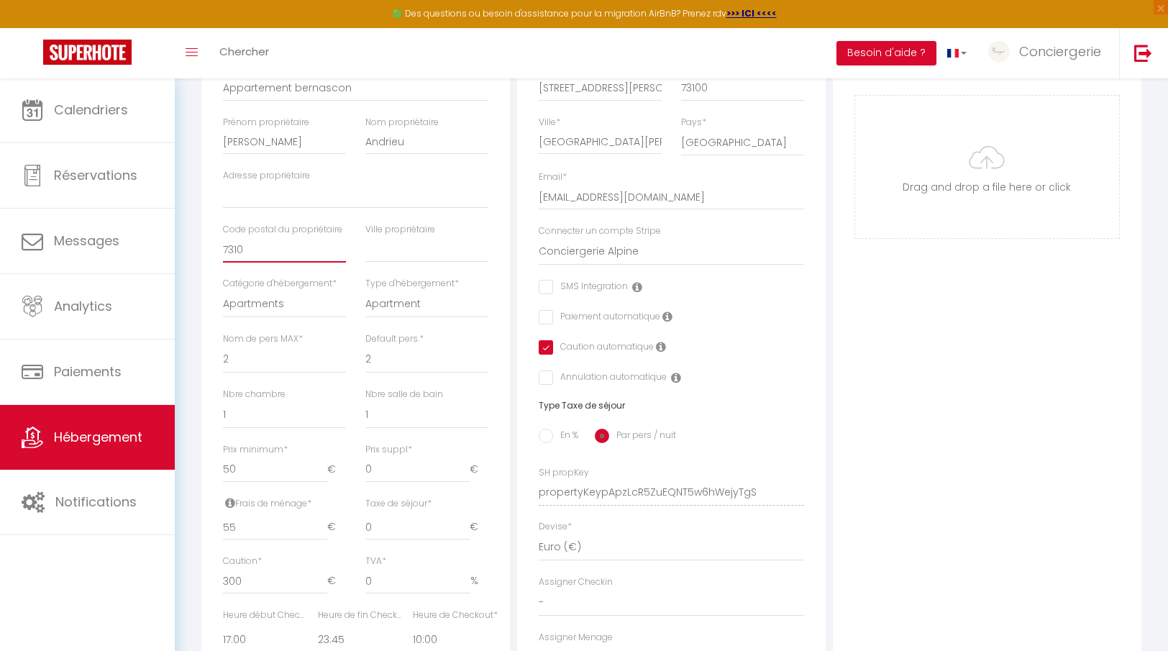
checkbox input "false"
type input "73100"
checkbox input "false"
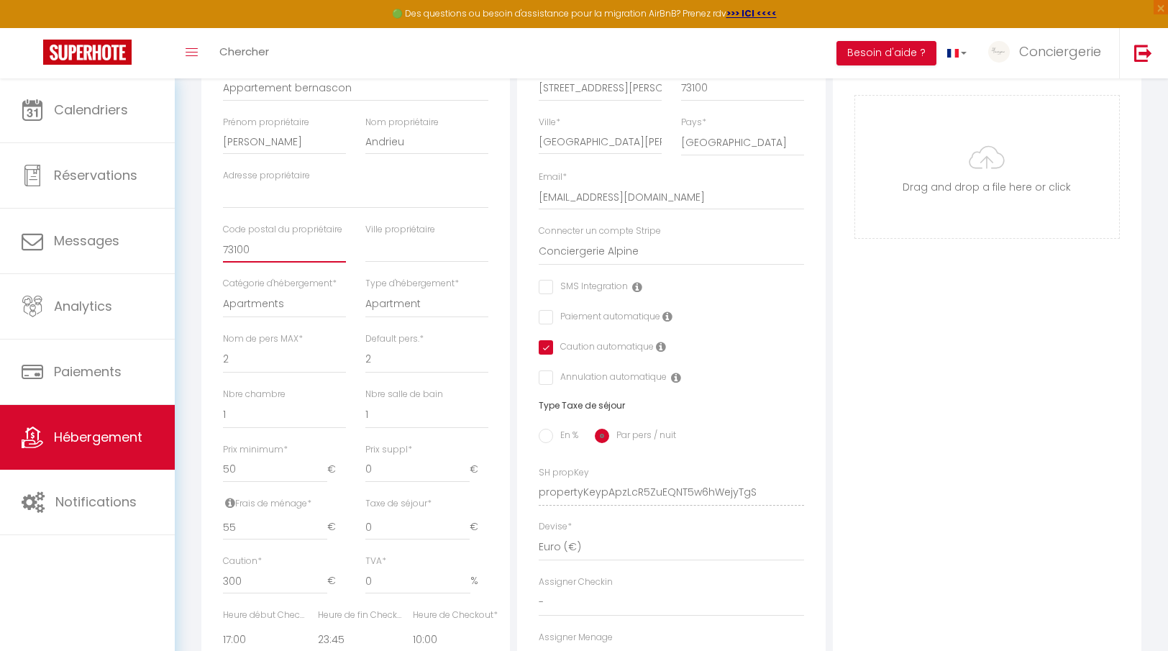
checkbox input "false"
type input "73100"
type input "A"
checkbox input "false"
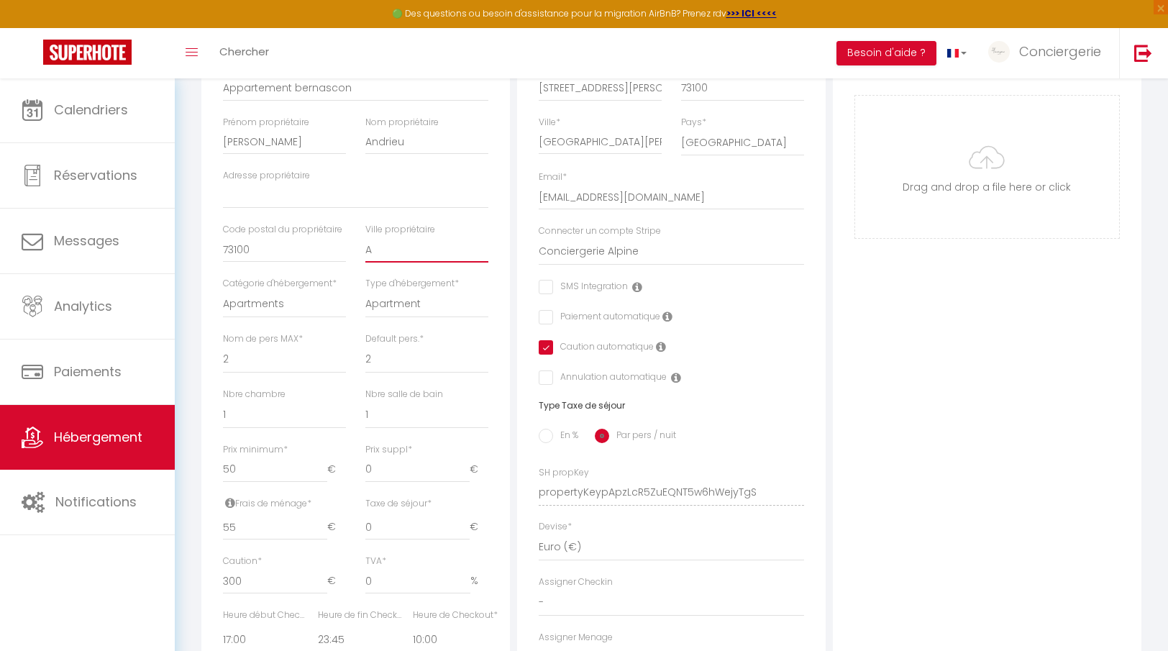
checkbox input "false"
type input "Ai"
checkbox input "false"
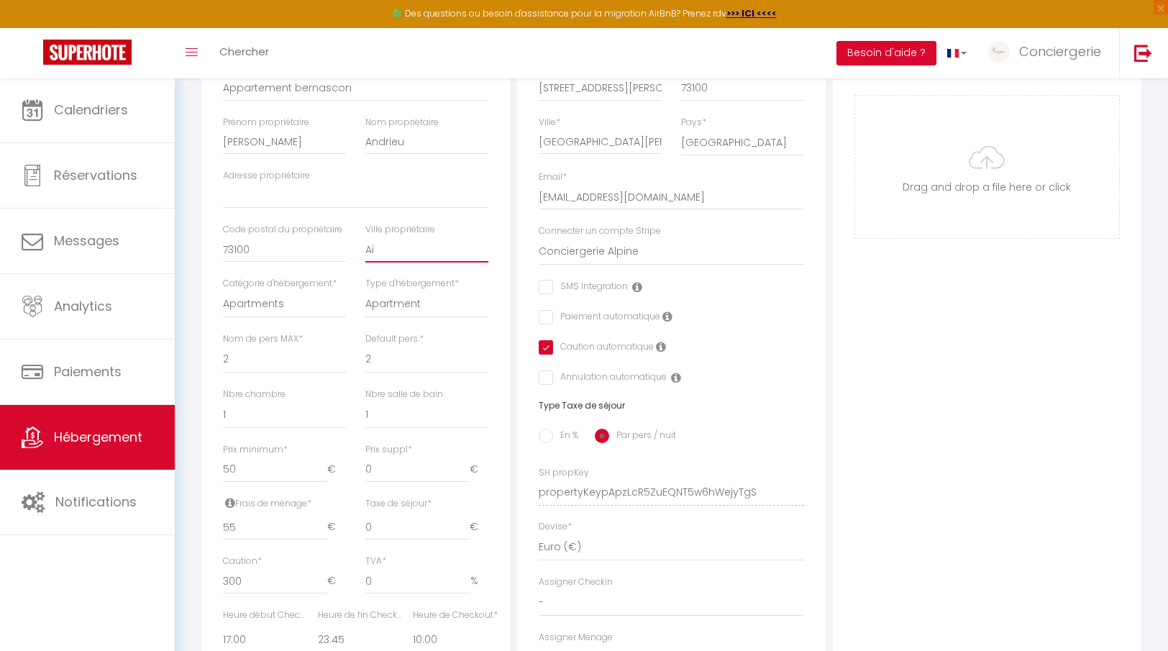
type input "Aix"
checkbox input "false"
type input "Aix-"
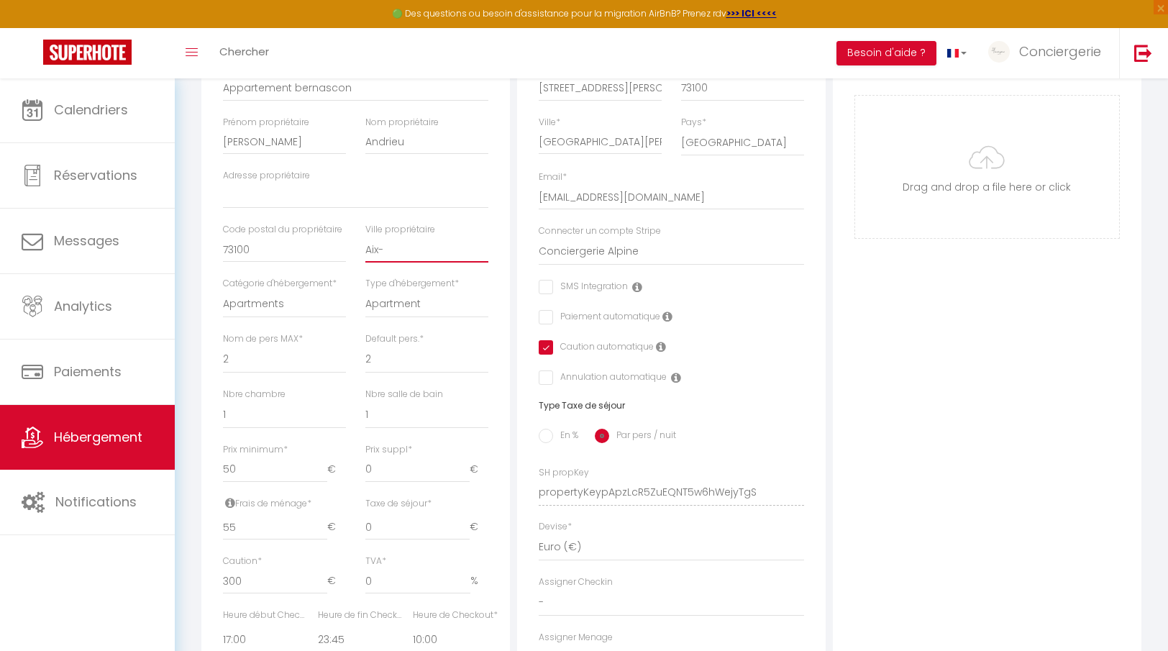
checkbox input "false"
type input "Aix-l"
checkbox input "false"
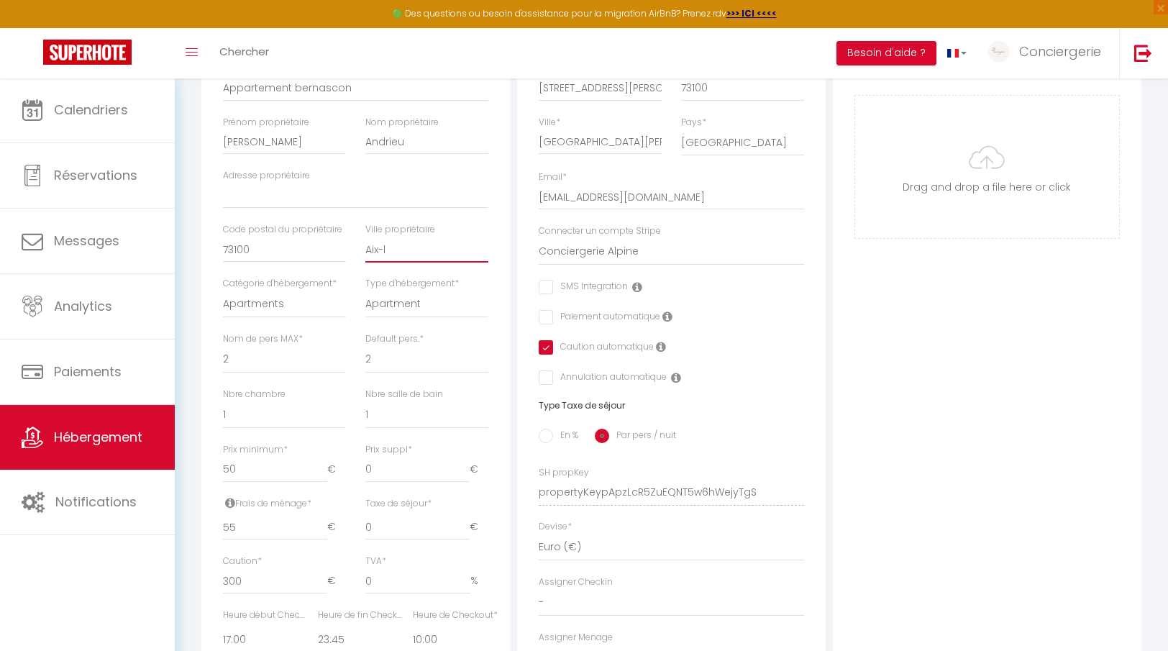
checkbox input "false"
type input "Aix-le"
checkbox input "false"
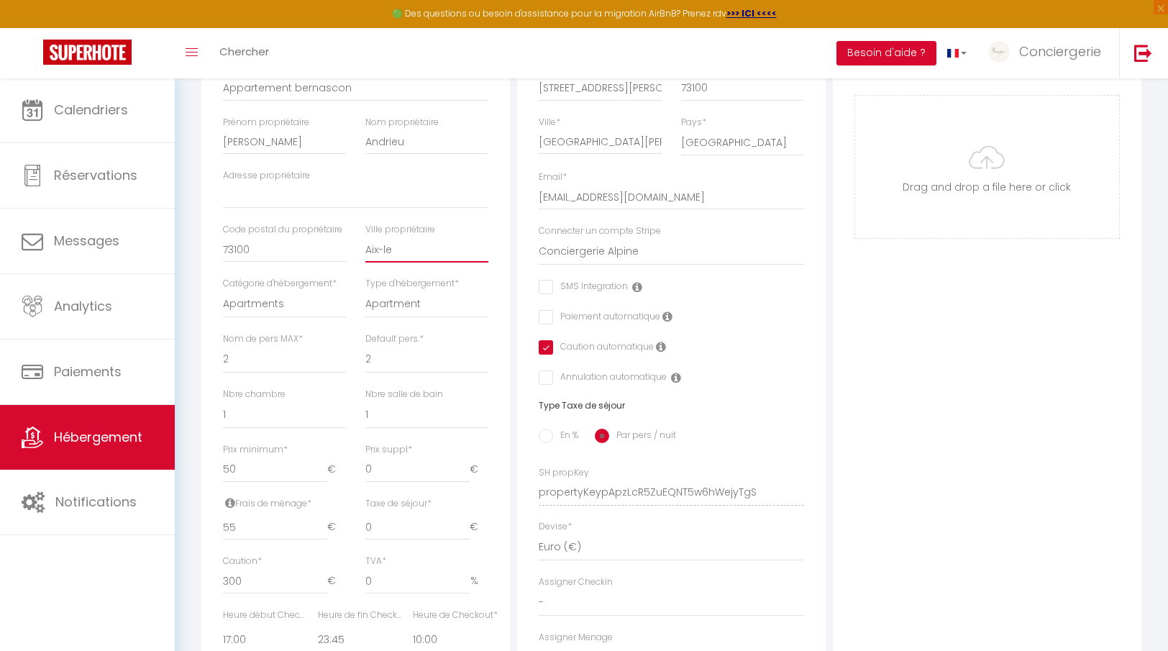
checkbox input "false"
type input "[GEOGRAPHIC_DATA]"
checkbox input "false"
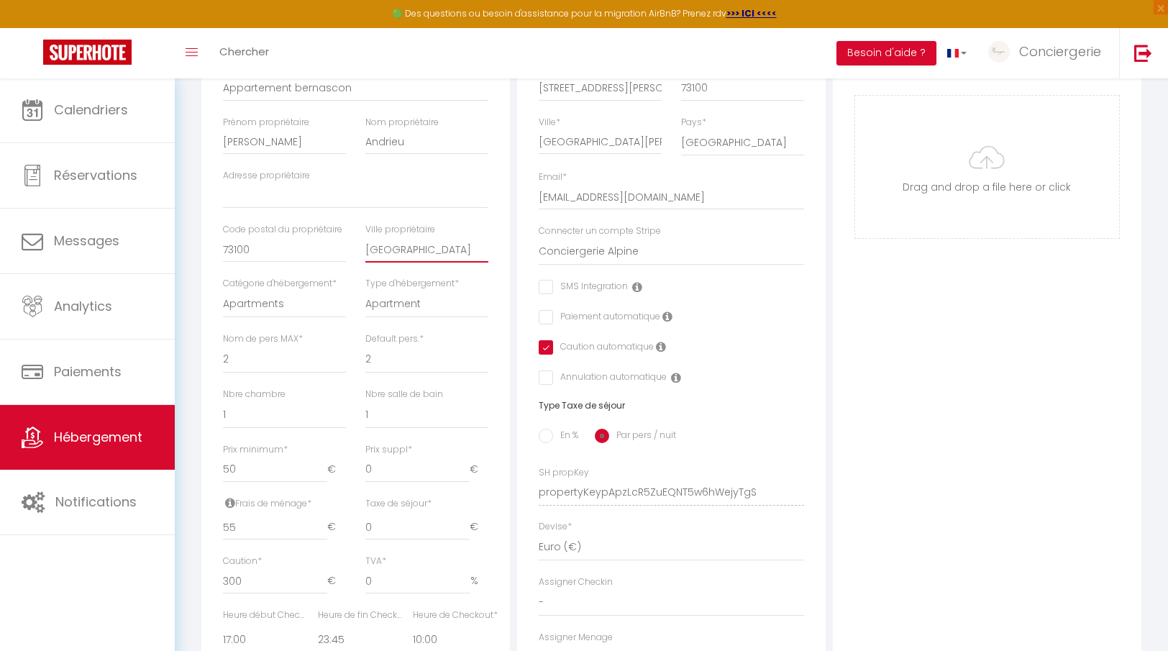
type input "[GEOGRAPHIC_DATA]"
checkbox input "false"
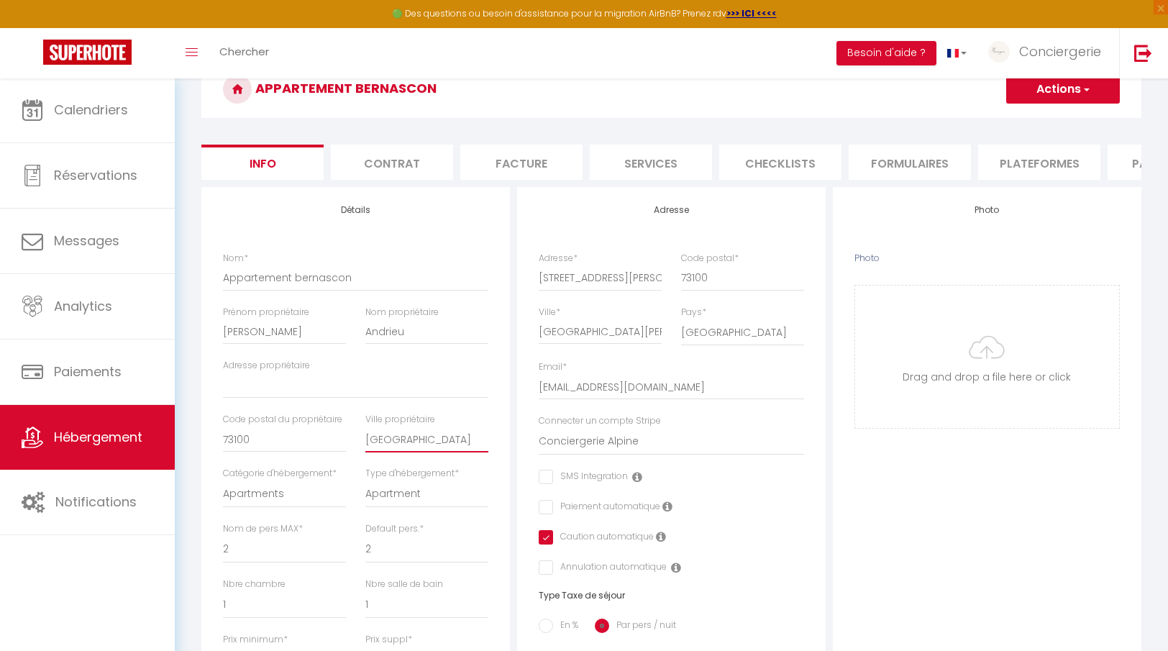
scroll to position [67, 0]
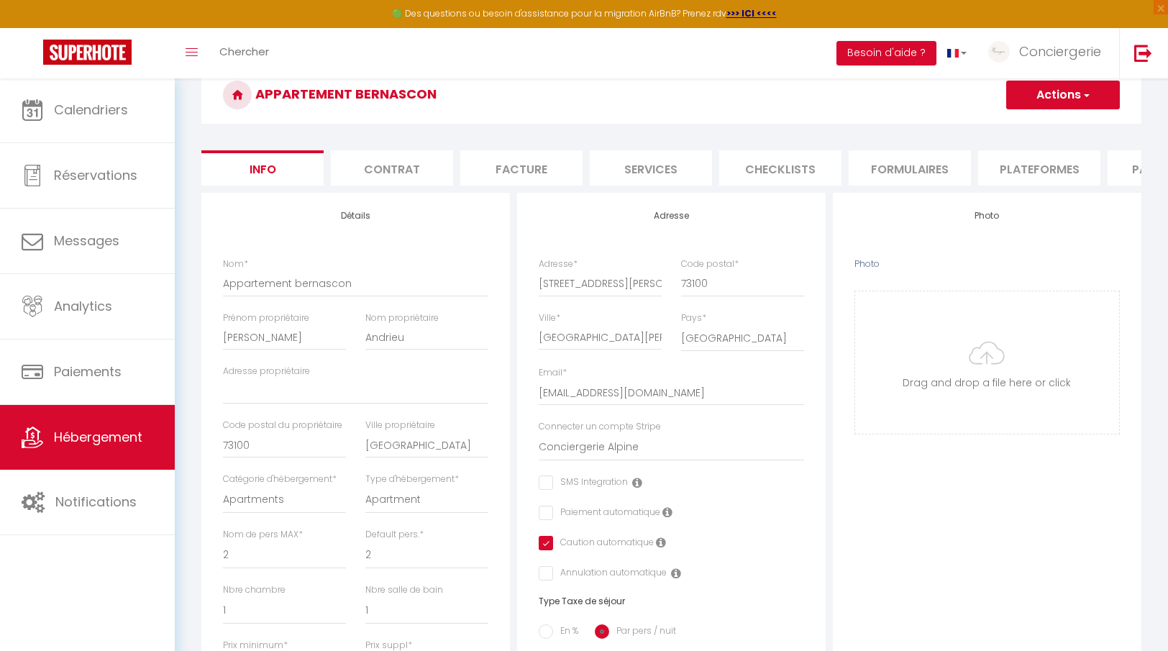
click at [1042, 93] on button "Actions" at bounding box center [1064, 95] width 114 height 29
click at [1023, 123] on input "Enregistrer" at bounding box center [1006, 126] width 53 height 14
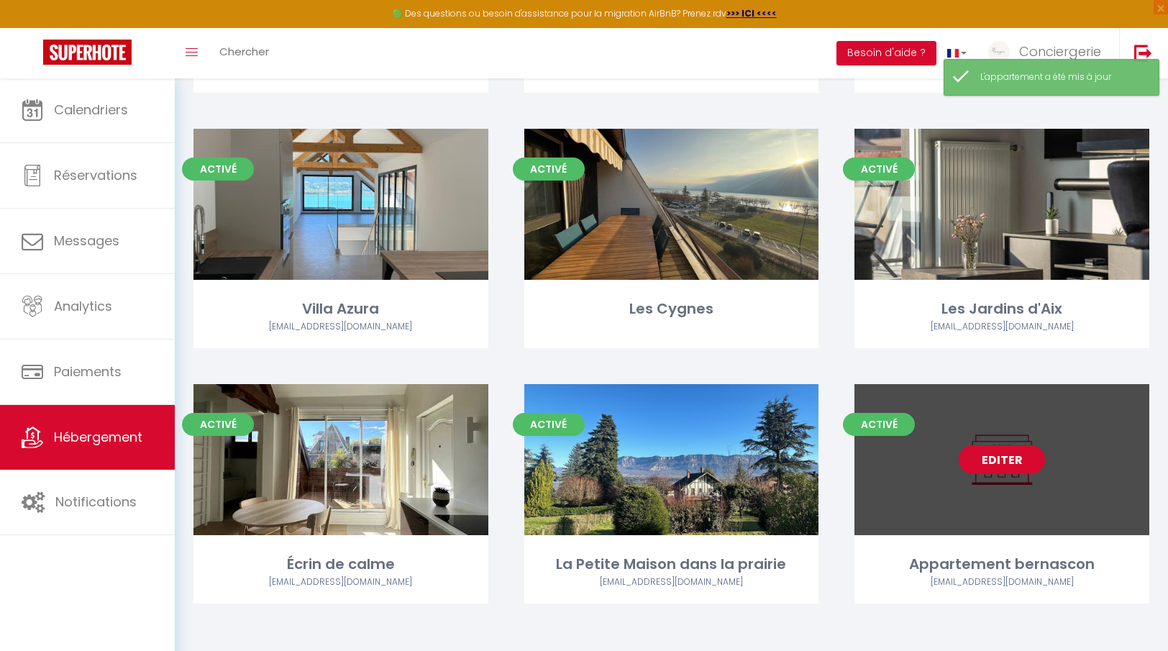
scroll to position [1122, 0]
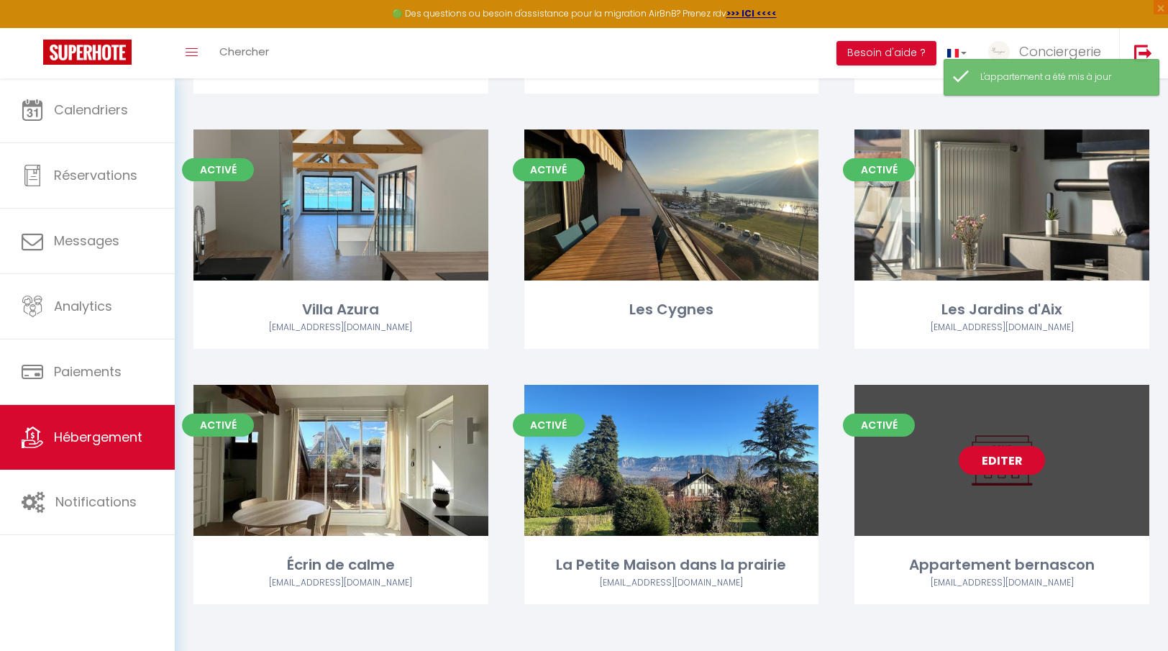
click at [1014, 446] on link "Editer" at bounding box center [1002, 460] width 86 height 29
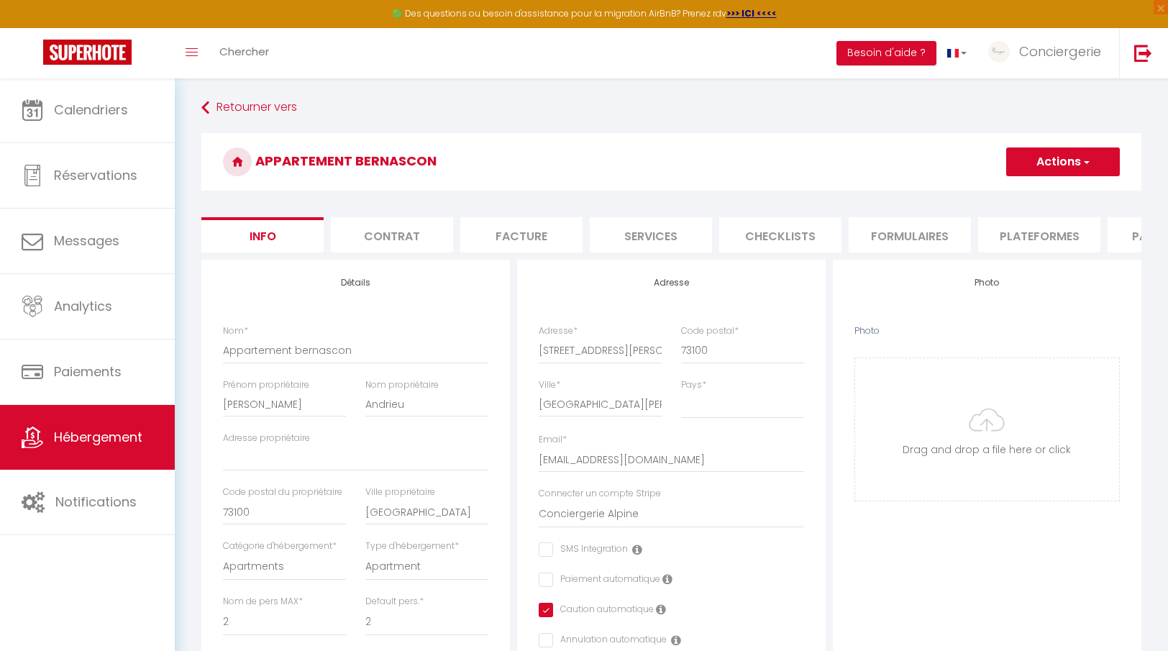
click at [1020, 239] on li "Plateformes" at bounding box center [1040, 234] width 122 height 35
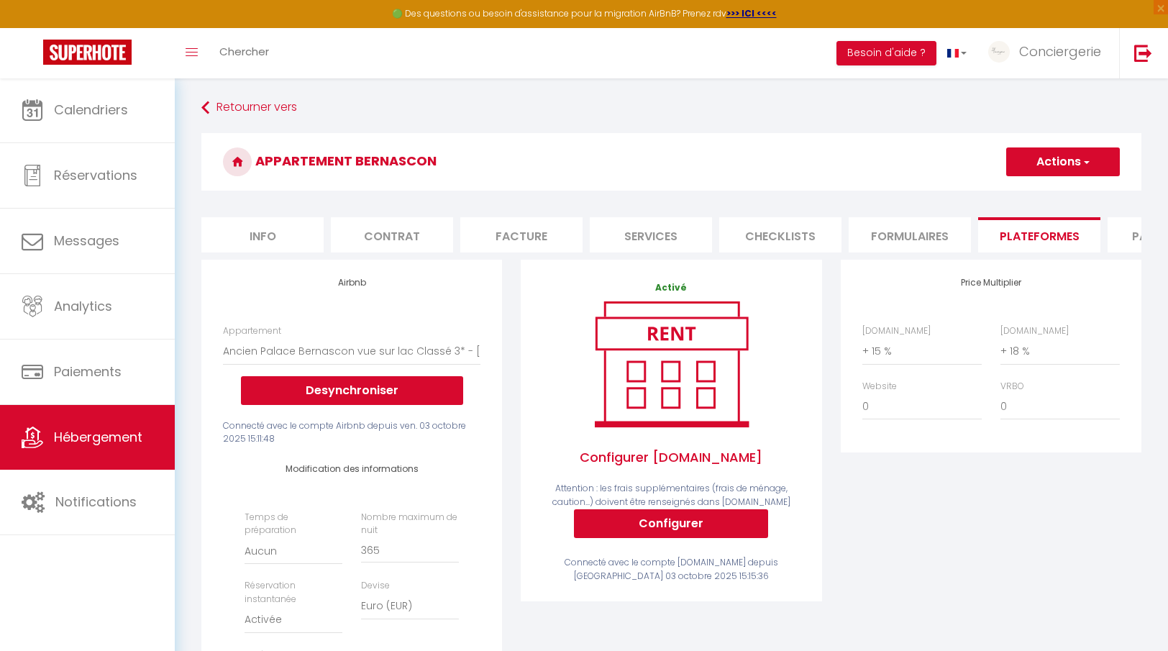
click at [243, 240] on li "Info" at bounding box center [262, 234] width 122 height 35
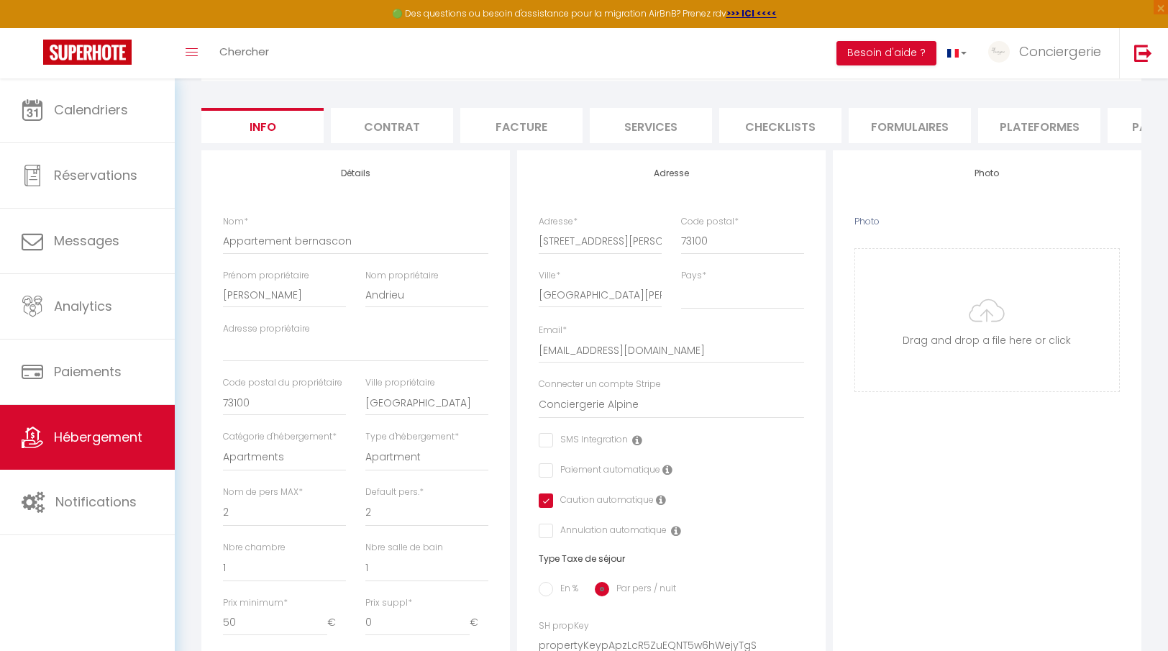
scroll to position [109, 0]
click at [954, 324] on input "Photo" at bounding box center [987, 320] width 264 height 142
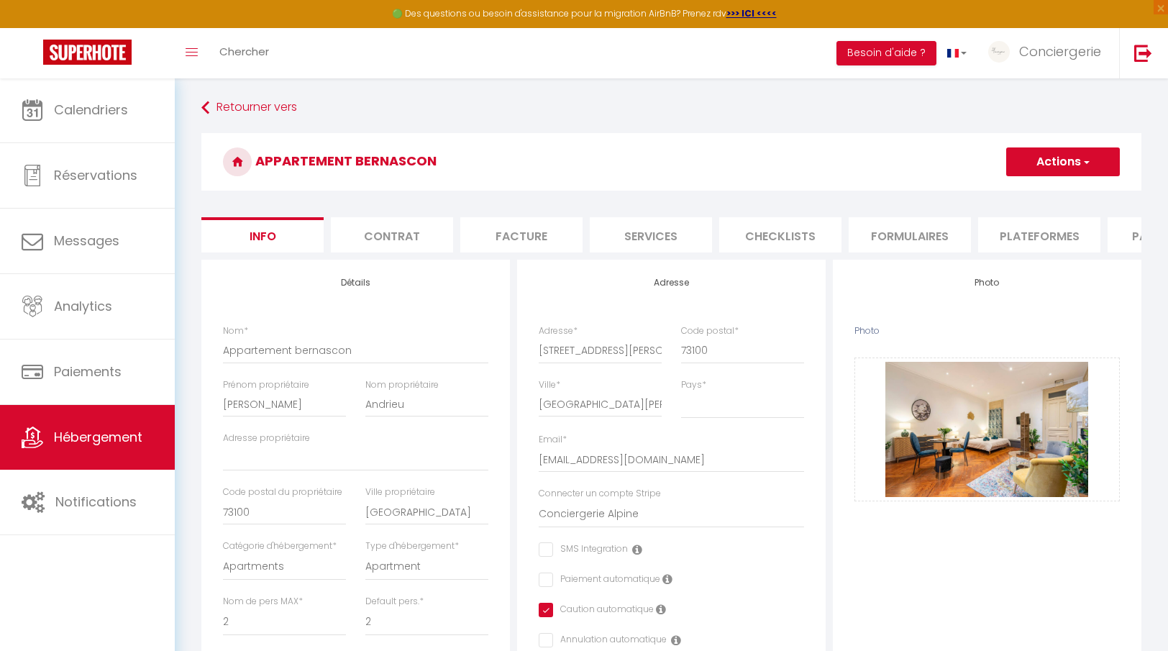
scroll to position [-1, 0]
click at [1063, 158] on button "Actions" at bounding box center [1064, 161] width 114 height 29
click at [1008, 197] on input "Enregistrer" at bounding box center [1006, 193] width 53 height 14
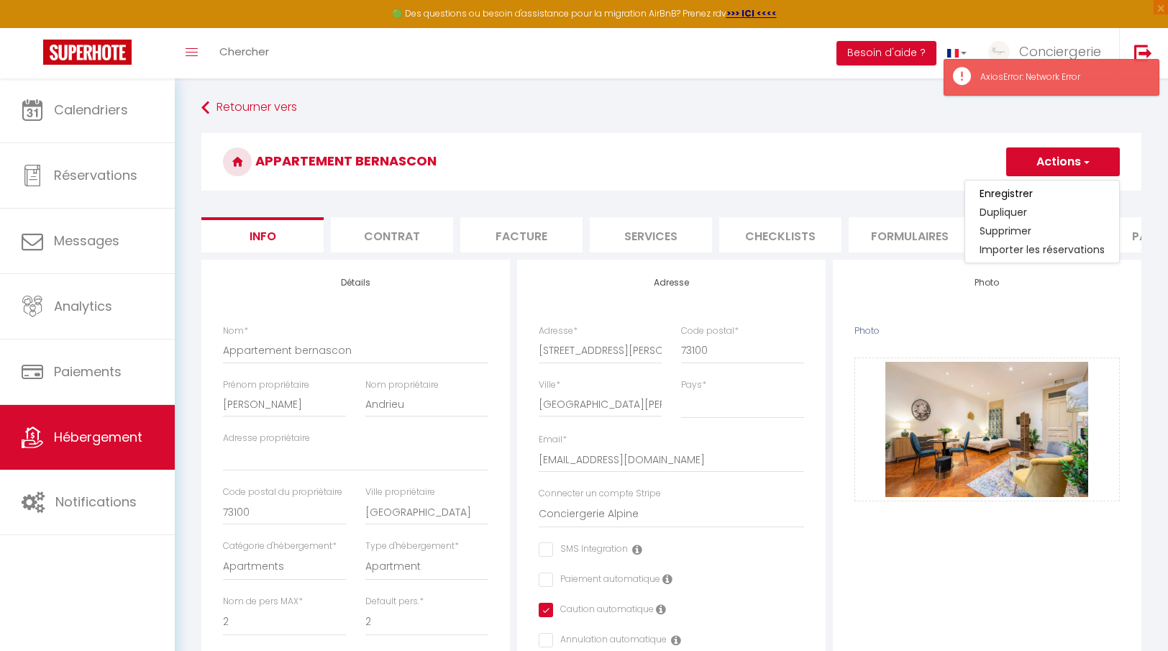
click at [927, 175] on h3 "Appartement bernascon" at bounding box center [671, 162] width 940 height 58
click at [1028, 162] on button "Actions" at bounding box center [1064, 161] width 114 height 29
click at [1009, 193] on input "Enregistrer" at bounding box center [1006, 193] width 53 height 14
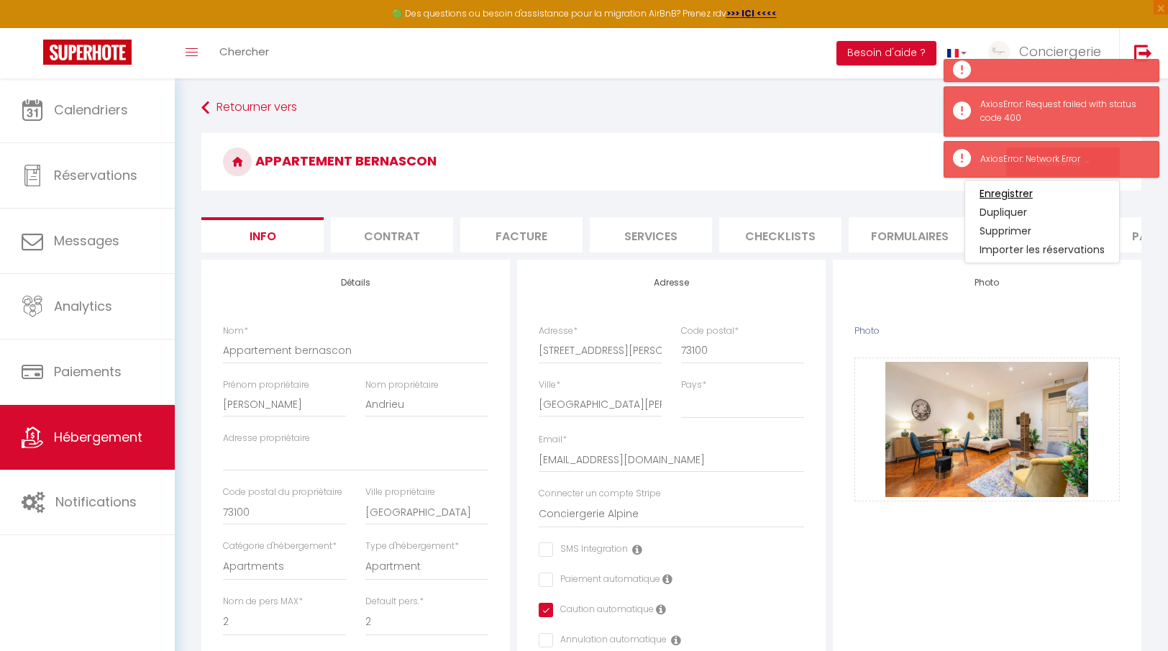
click at [1009, 193] on input "Enregistrer" at bounding box center [1006, 193] width 53 height 14
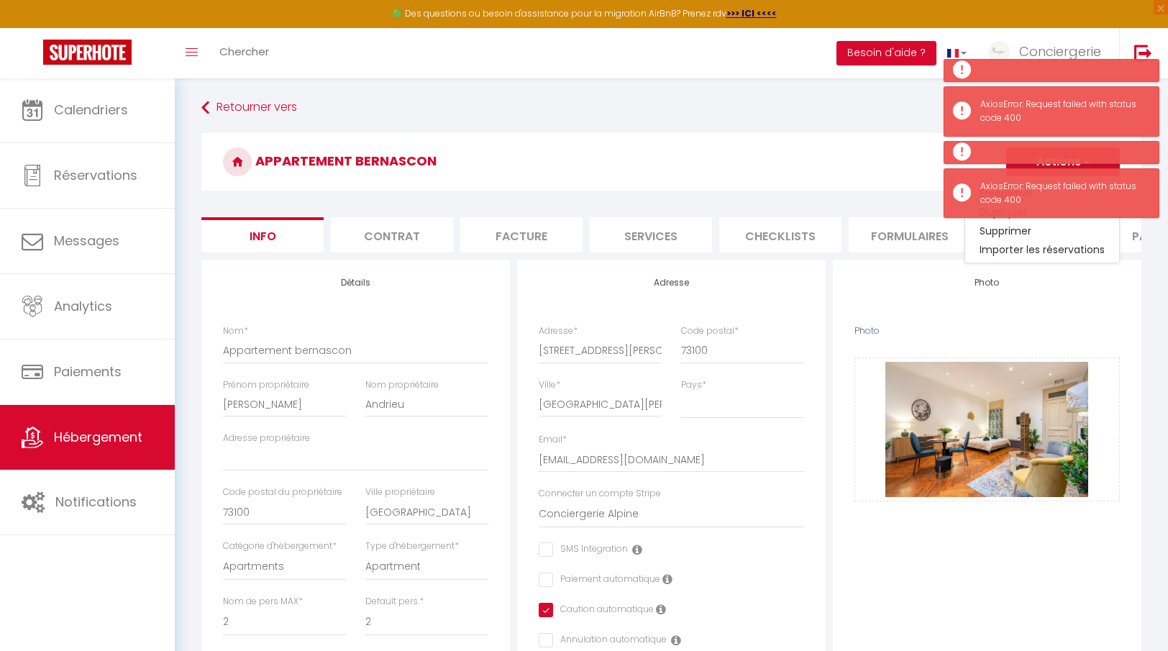
click at [836, 171] on h3 "Appartement bernascon" at bounding box center [671, 162] width 940 height 58
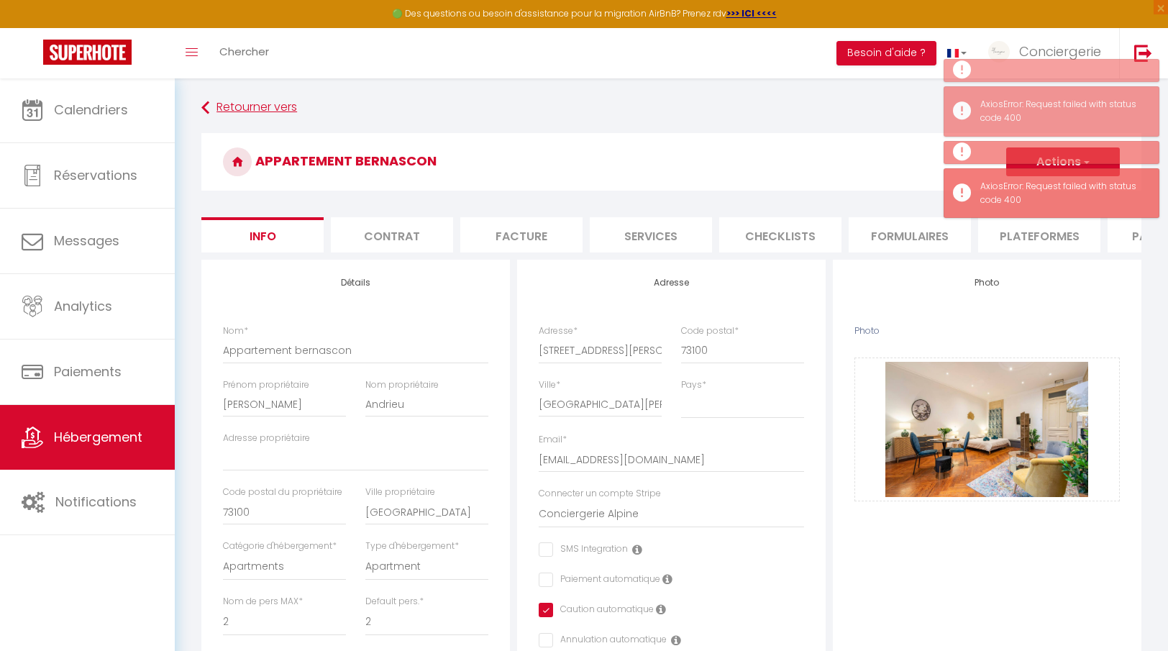
click at [235, 110] on link "Retourner vers" at bounding box center [671, 108] width 940 height 26
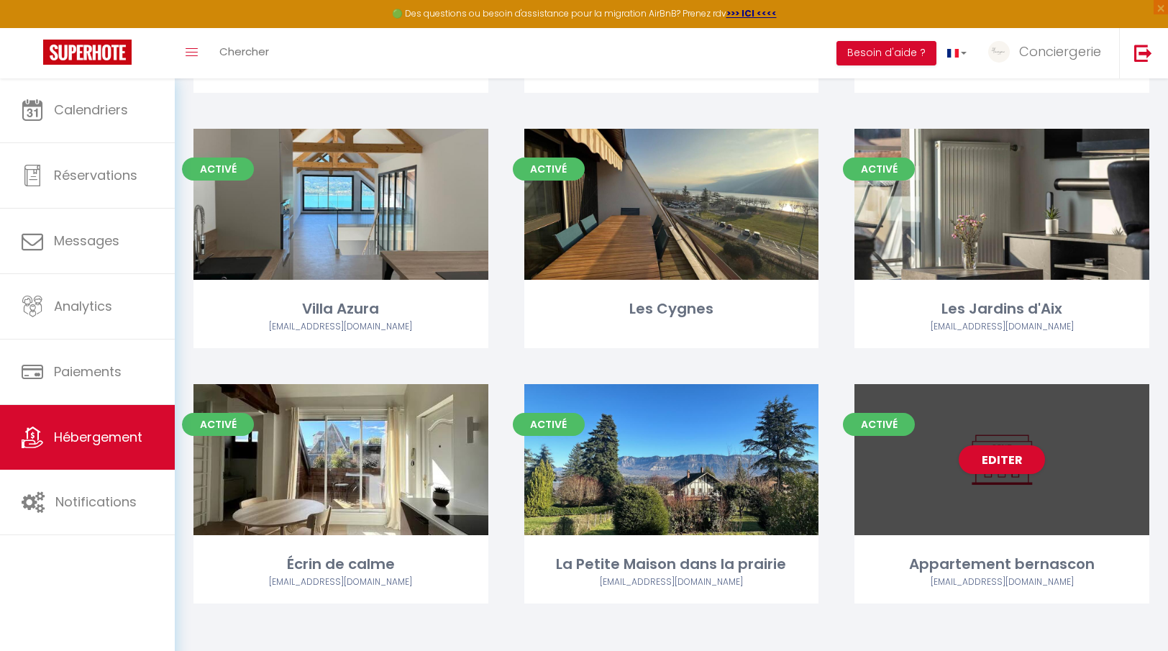
scroll to position [1122, 0]
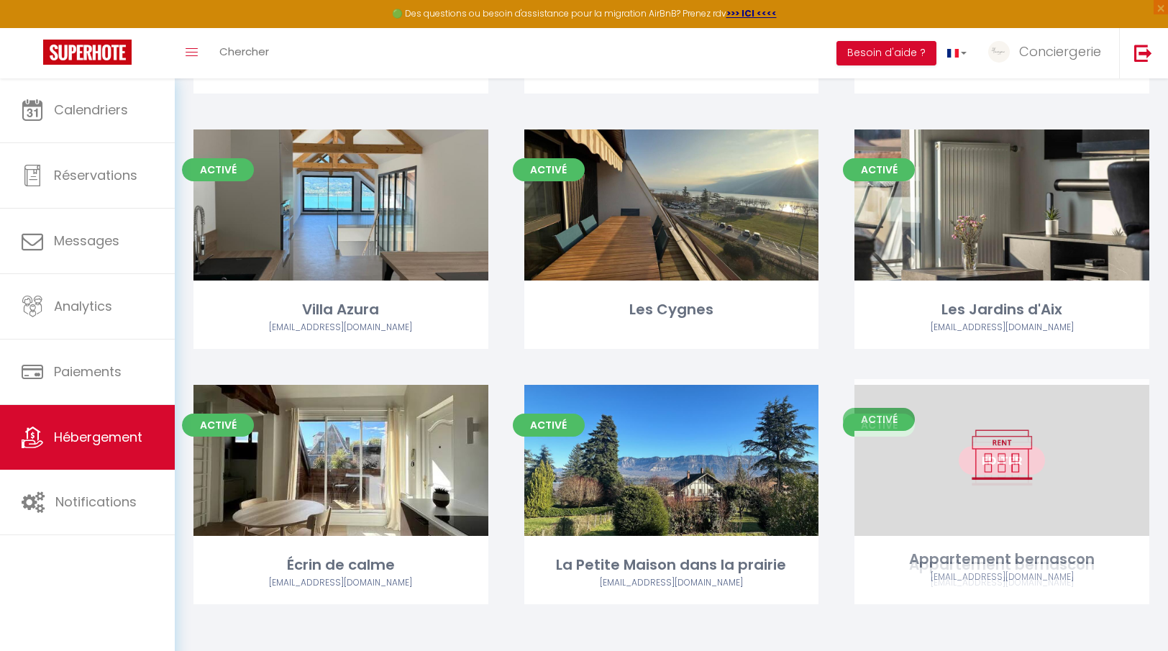
click at [986, 454] on link "Editer" at bounding box center [1002, 460] width 86 height 29
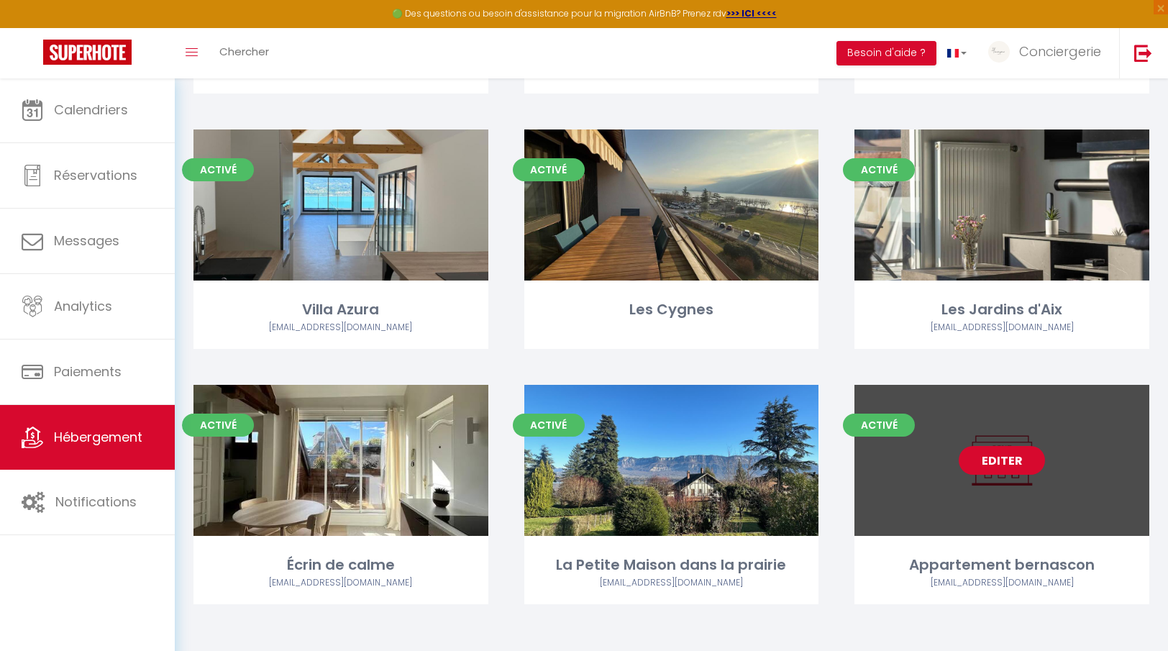
click at [990, 456] on link "Editer" at bounding box center [1002, 460] width 86 height 29
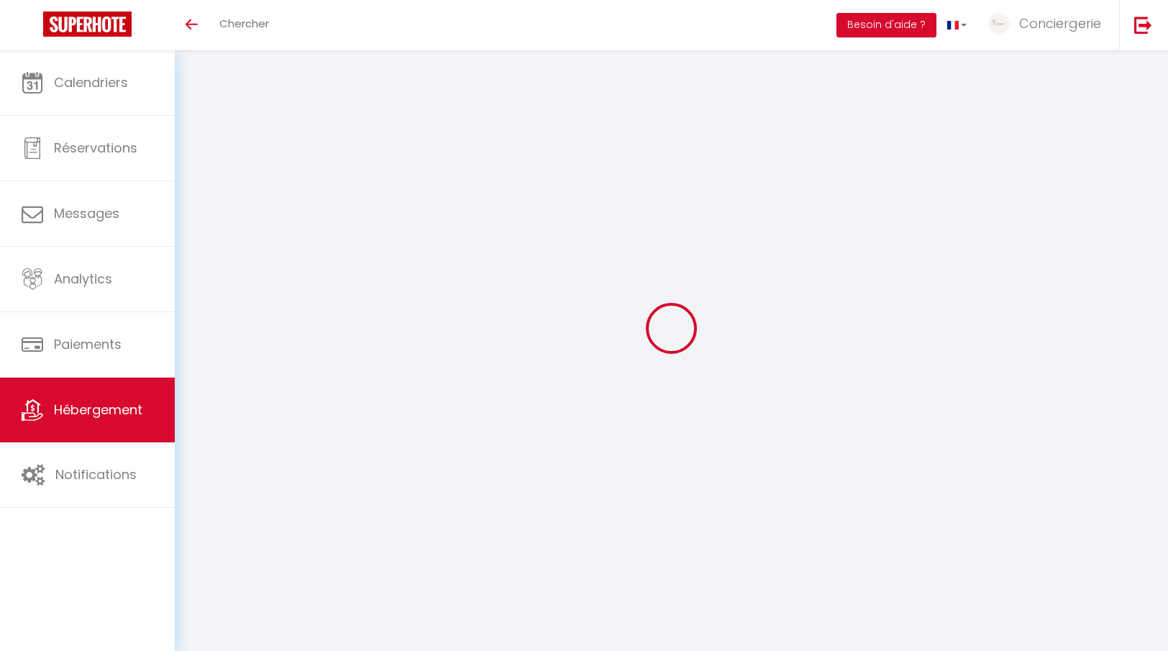
select select
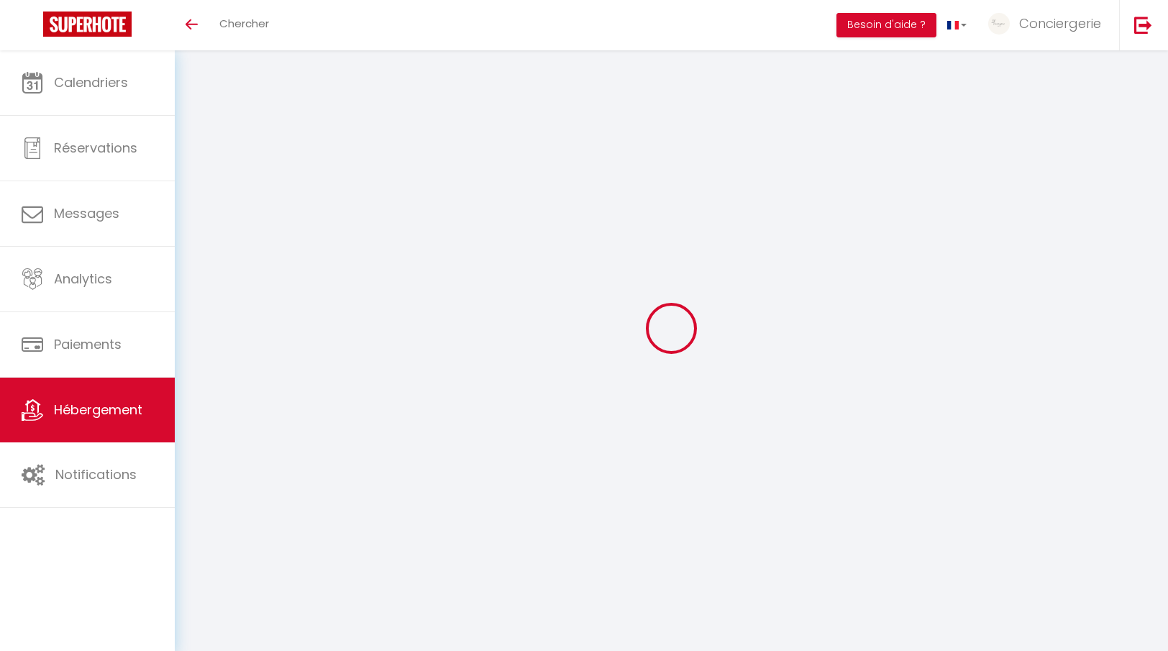
select select
checkbox input "false"
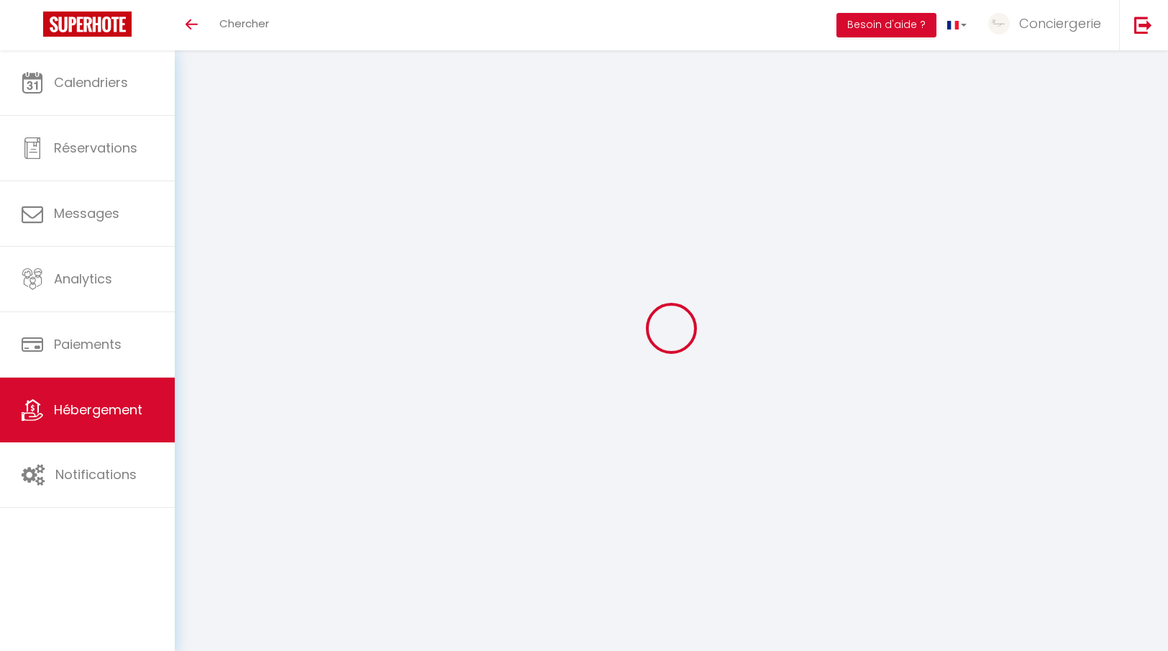
select select
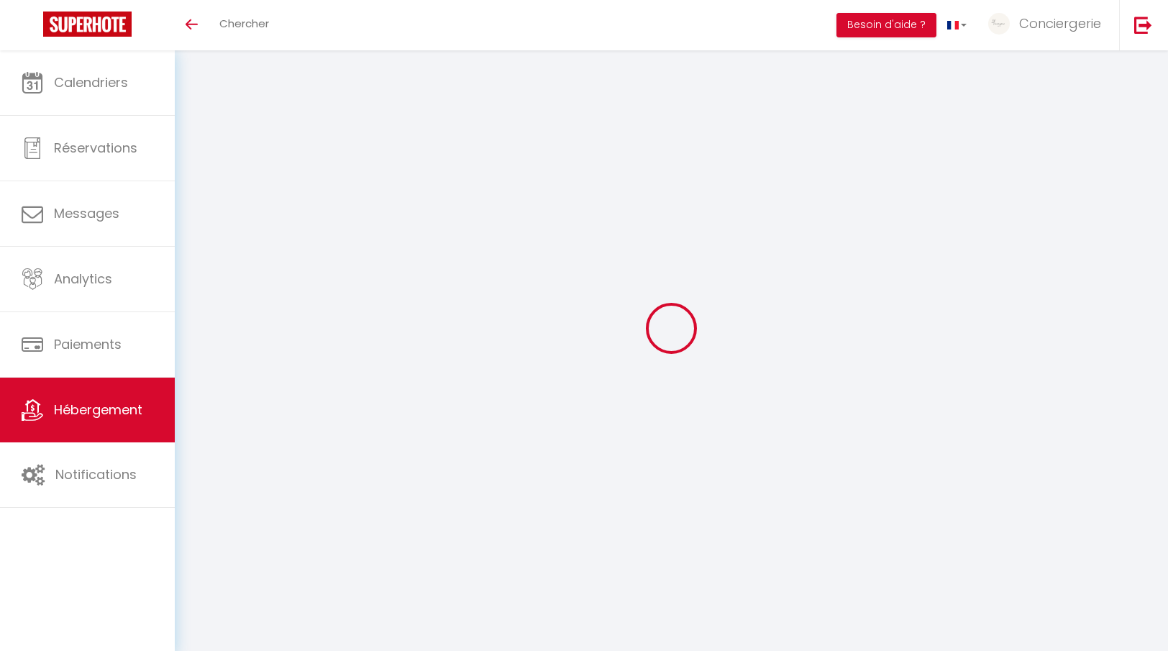
select select
checkbox input "false"
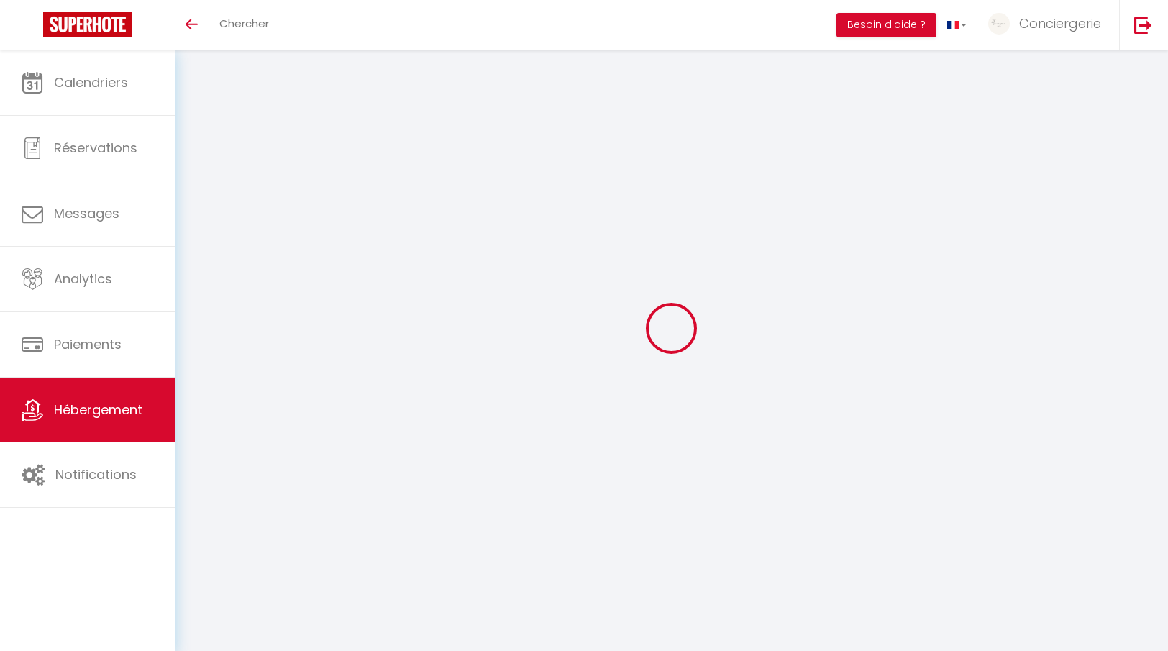
checkbox input "false"
select select
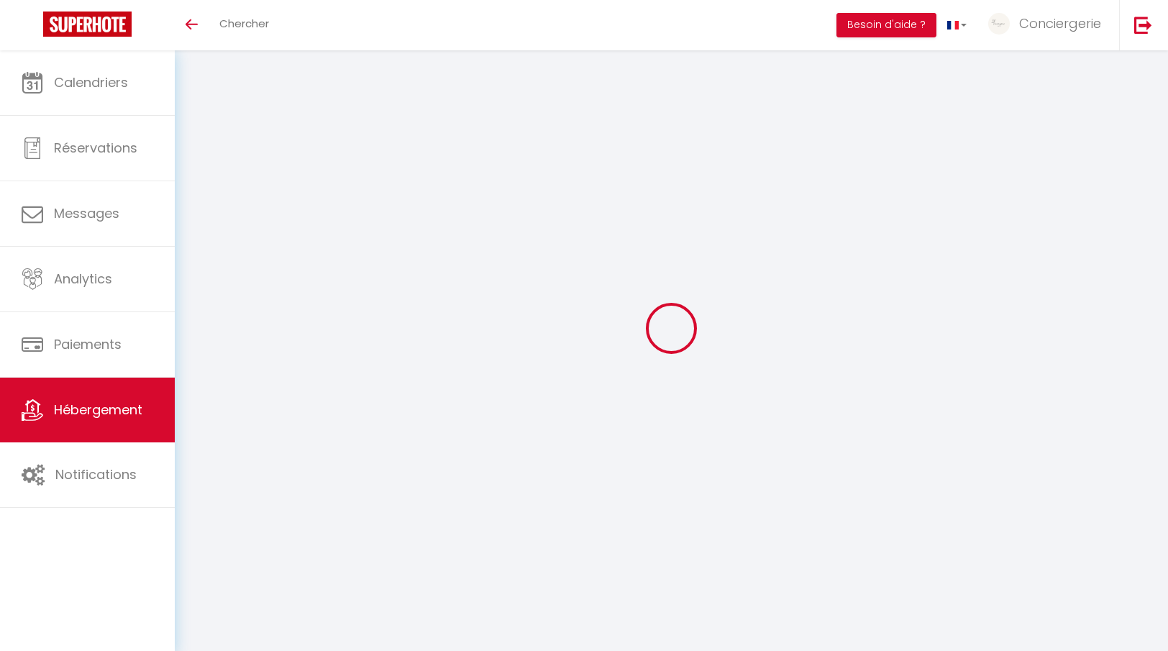
select select
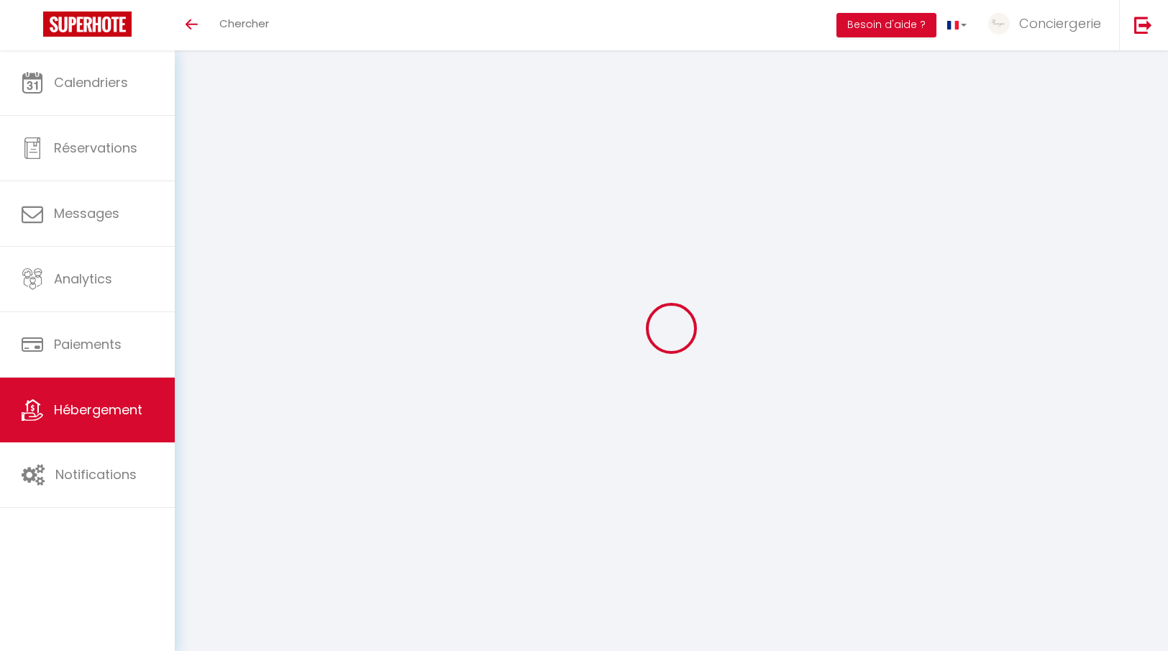
checkbox input "false"
select select
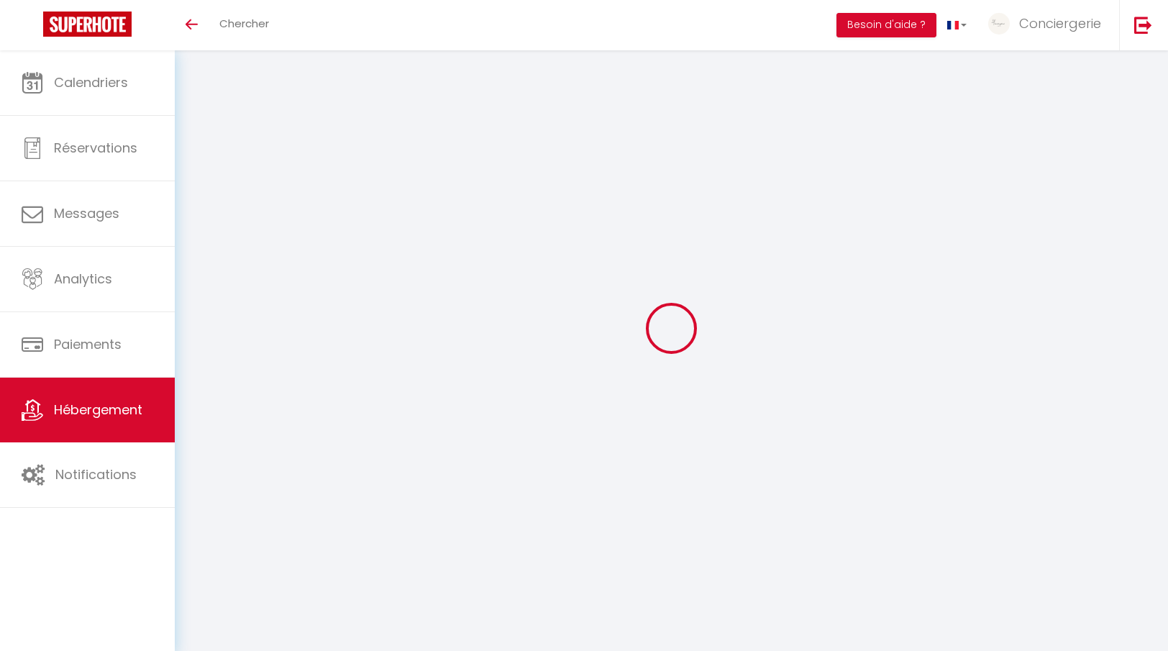
select select
type input "Appartement bernascon"
type input "[PERSON_NAME]"
type input "Andrieu"
type input "73100"
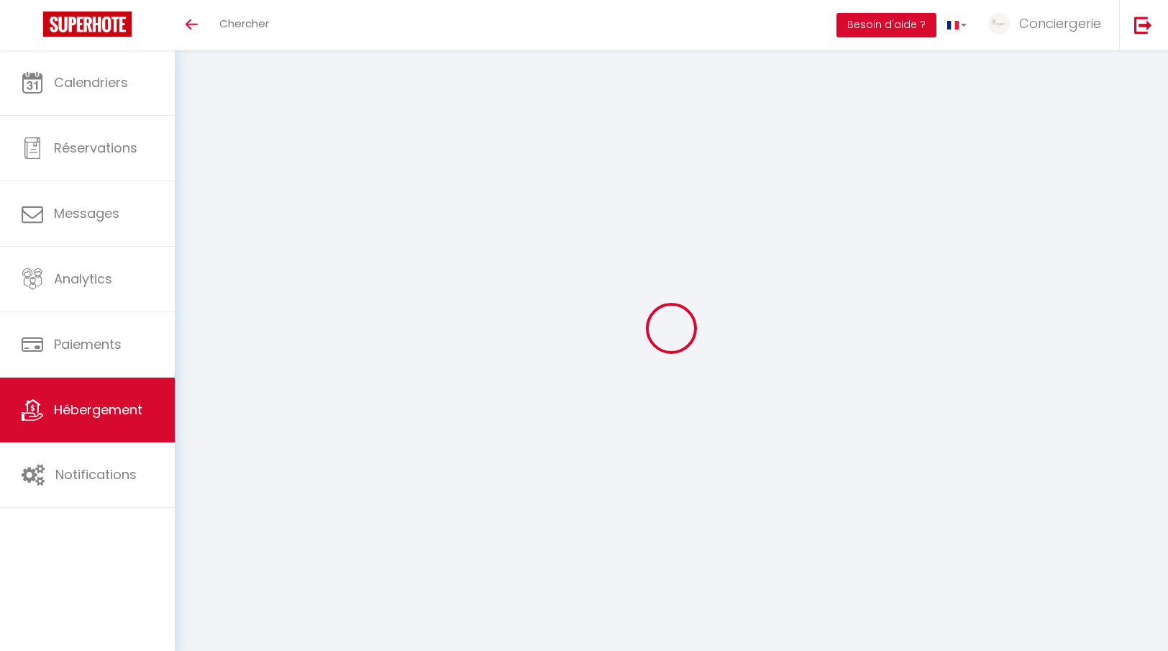
type input "[GEOGRAPHIC_DATA]"
select select "2"
type input "50"
type input "55"
type input "300"
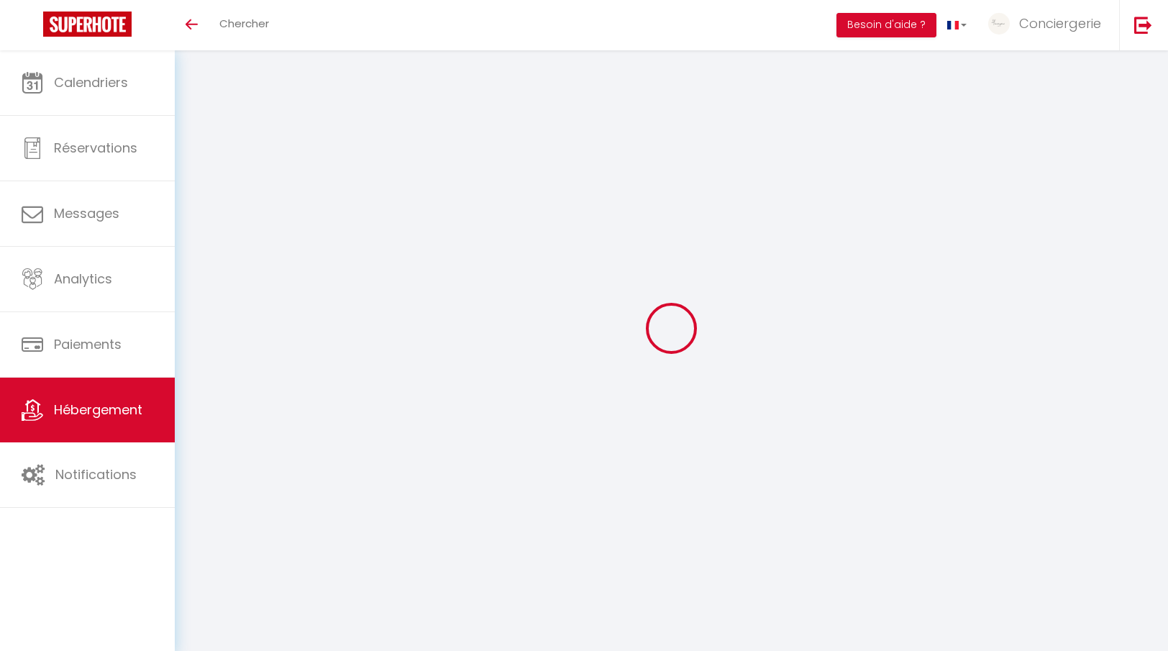
select select
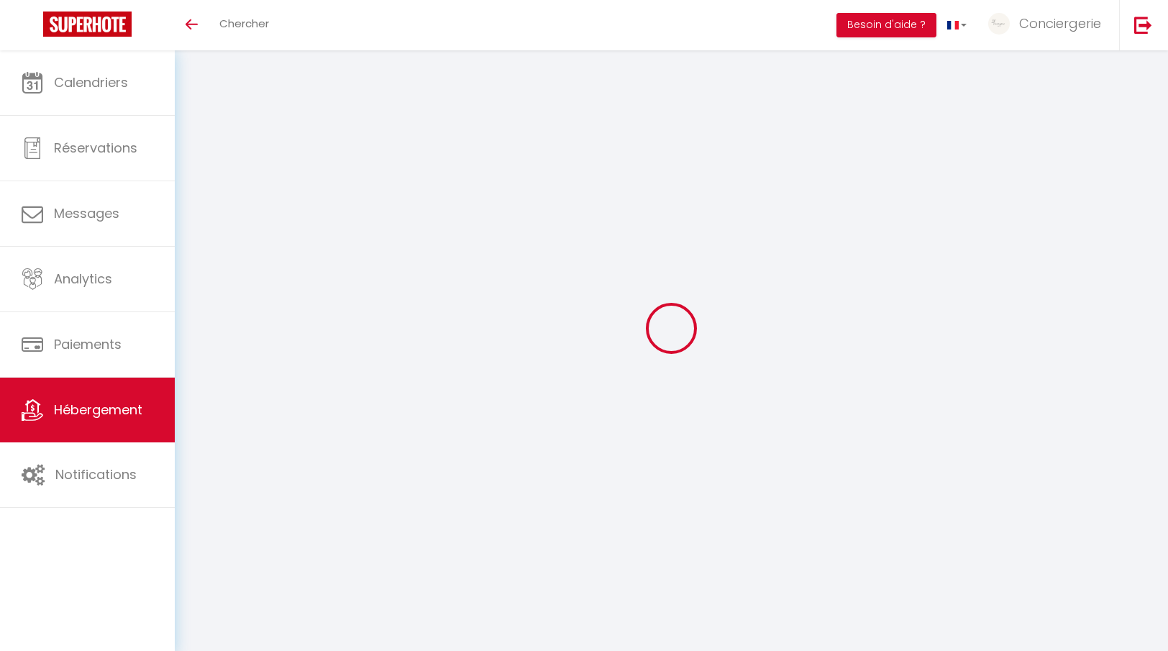
type input "[STREET_ADDRESS][PERSON_NAME]"
type input "73100"
type input "[GEOGRAPHIC_DATA][PERSON_NAME]"
type input "[EMAIL_ADDRESS][DOMAIN_NAME]"
select select "4103"
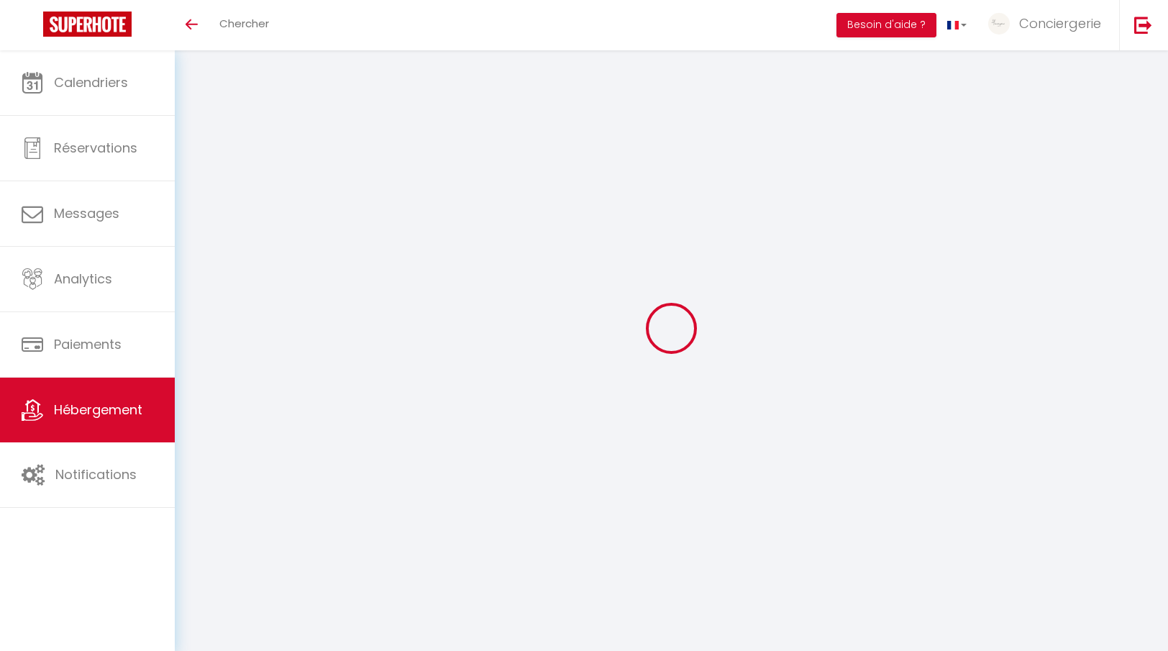
checkbox input "false"
checkbox input "true"
checkbox input "false"
type input "0"
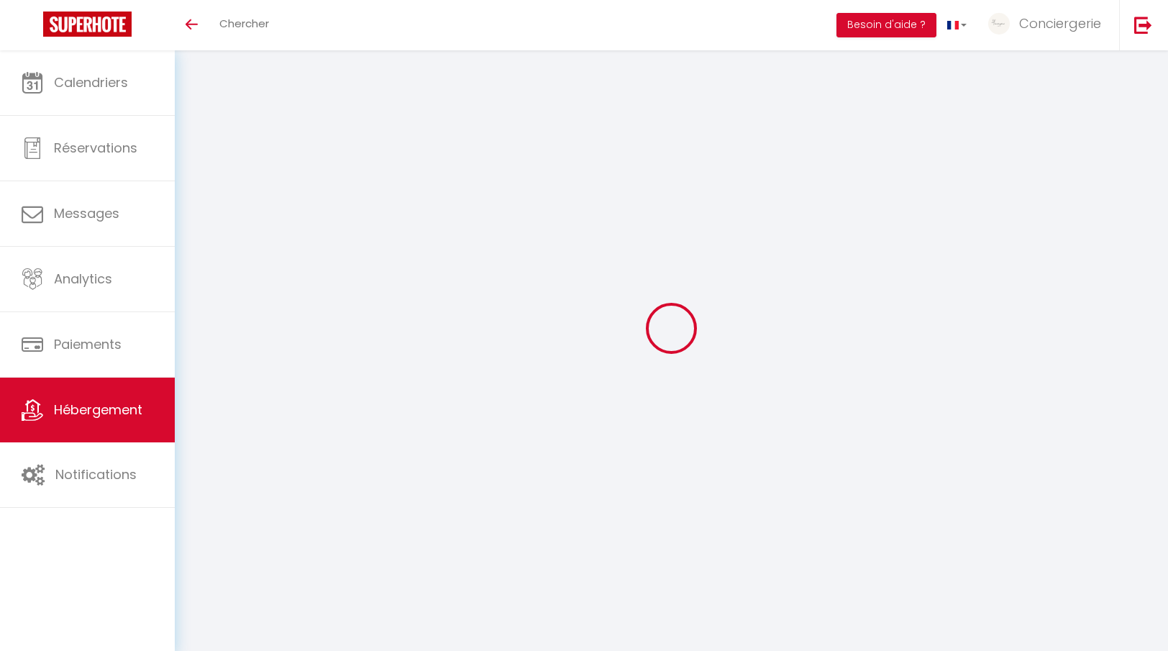
type input "0"
